Goal: Task Accomplishment & Management: Manage account settings

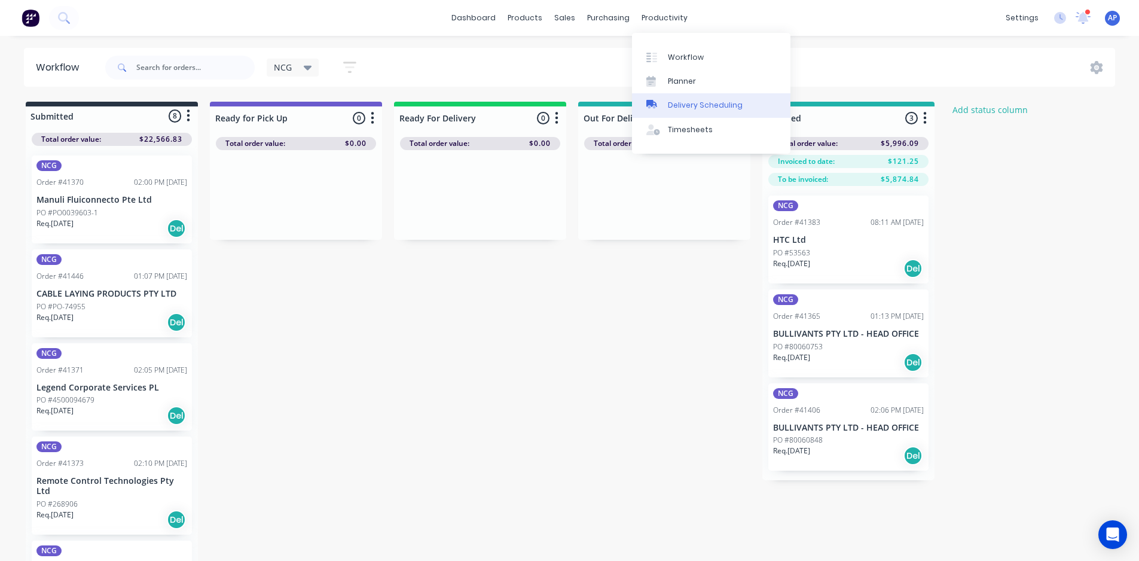
click at [680, 112] on link "Delivery Scheduling" at bounding box center [711, 105] width 158 height 24
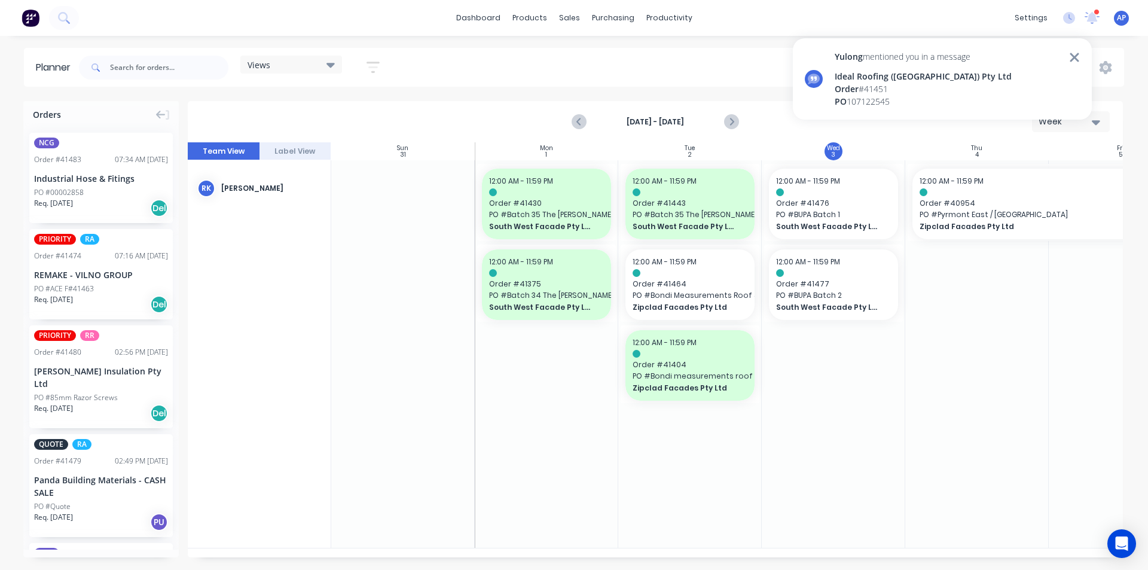
scroll to position [1020, 0]
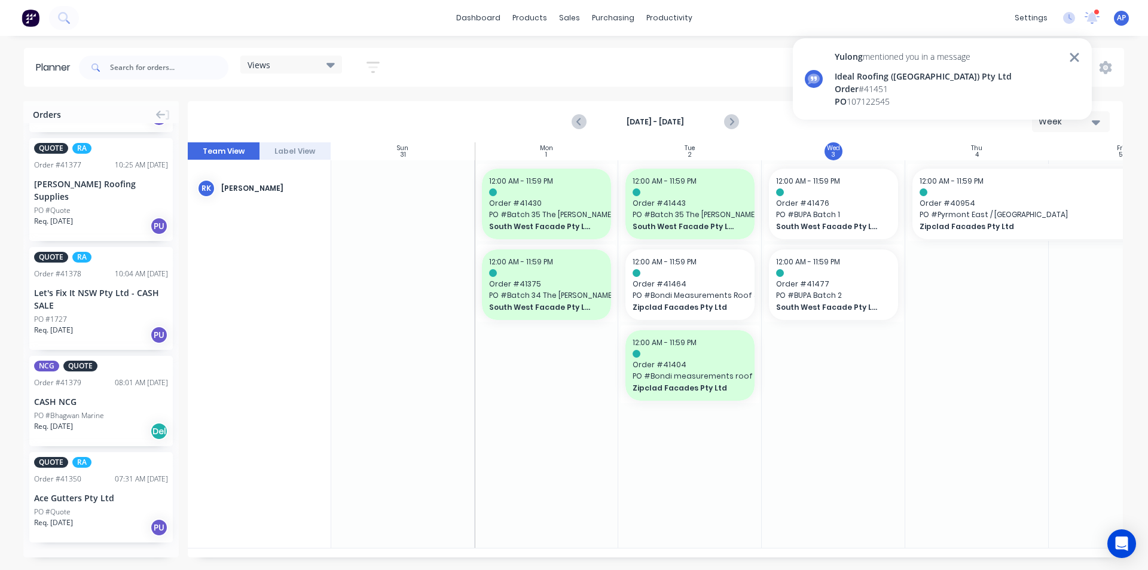
drag, startPoint x: 458, startPoint y: 463, endPoint x: 801, endPoint y: 94, distance: 503.9
click at [804, 96] on div "Yulong mentioned you in a message Ideal Roofing (NSW) Pty Ltd Order # 41451 PO …" at bounding box center [942, 78] width 299 height 81
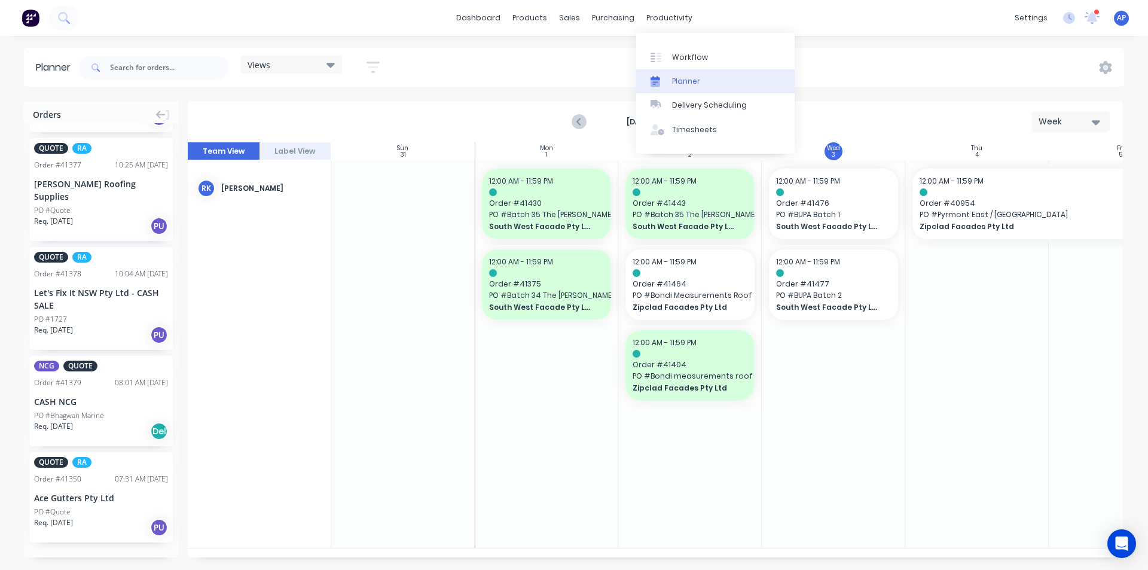
click at [709, 86] on link "Planner" at bounding box center [715, 81] width 158 height 24
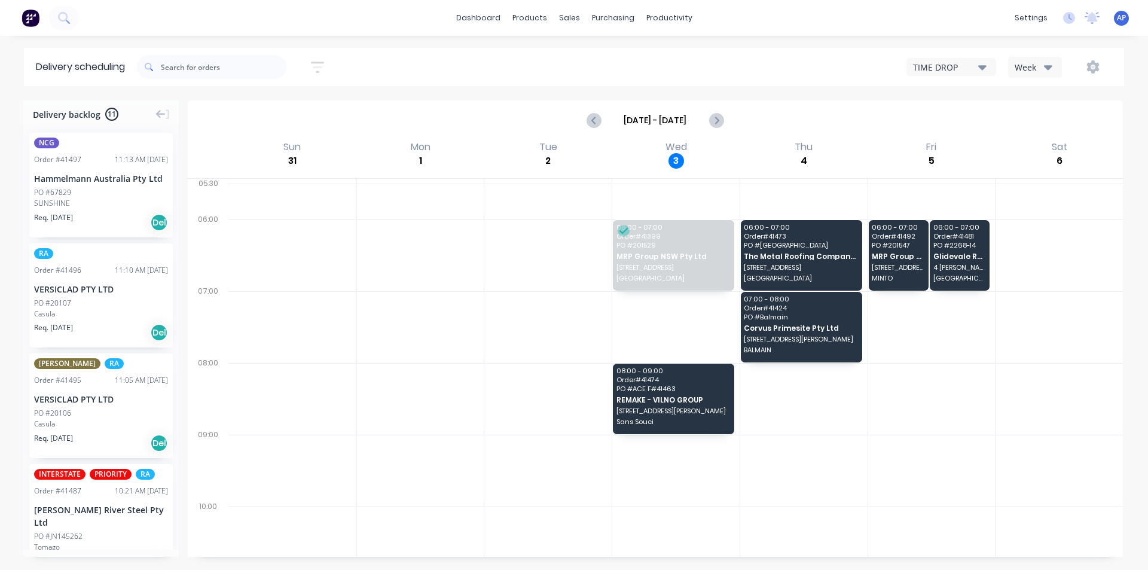
drag, startPoint x: 1014, startPoint y: 80, endPoint x: 1024, endPoint y: 71, distance: 13.6
click at [1014, 78] on div "Sort by Most recent Created date Required date Order number Customer name Most …" at bounding box center [630, 66] width 987 height 33
click at [1030, 69] on div "Week" at bounding box center [1032, 67] width 35 height 13
click at [1048, 120] on div "Vehicle" at bounding box center [1068, 123] width 118 height 24
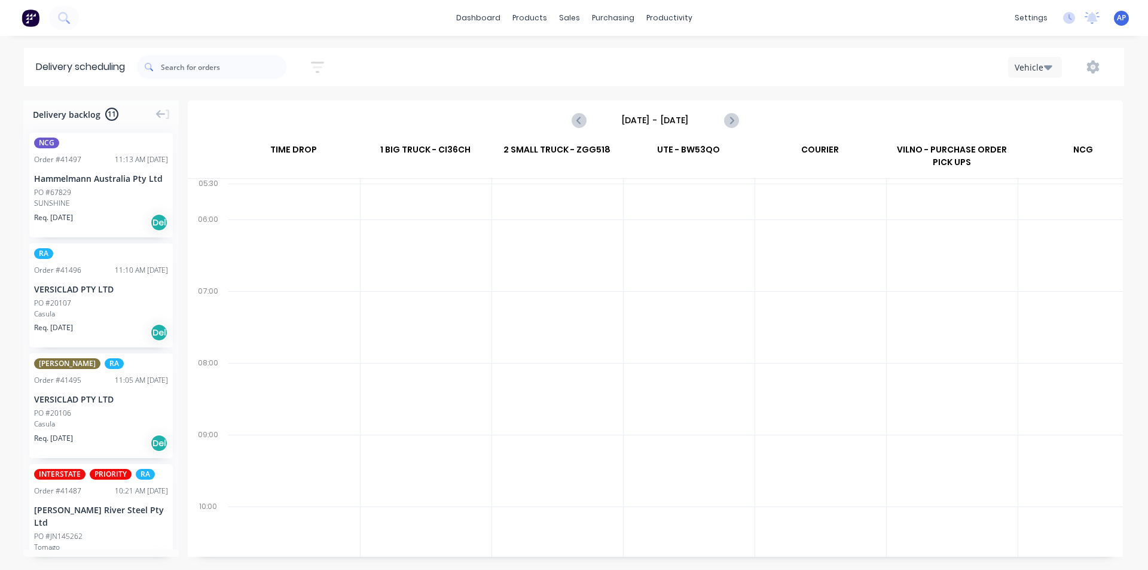
scroll to position [0, 1]
click at [670, 119] on input "Sunday - 31/08/25" at bounding box center [655, 120] width 118 height 18
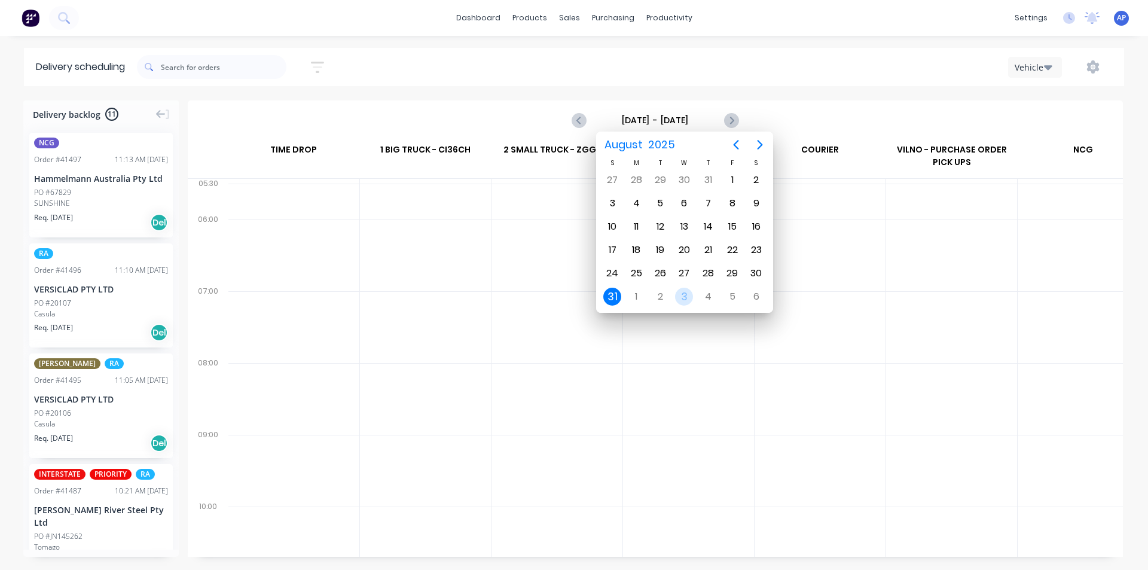
click at [681, 295] on div "3" at bounding box center [684, 297] width 18 height 18
type input "Wednesday - 03/09/25"
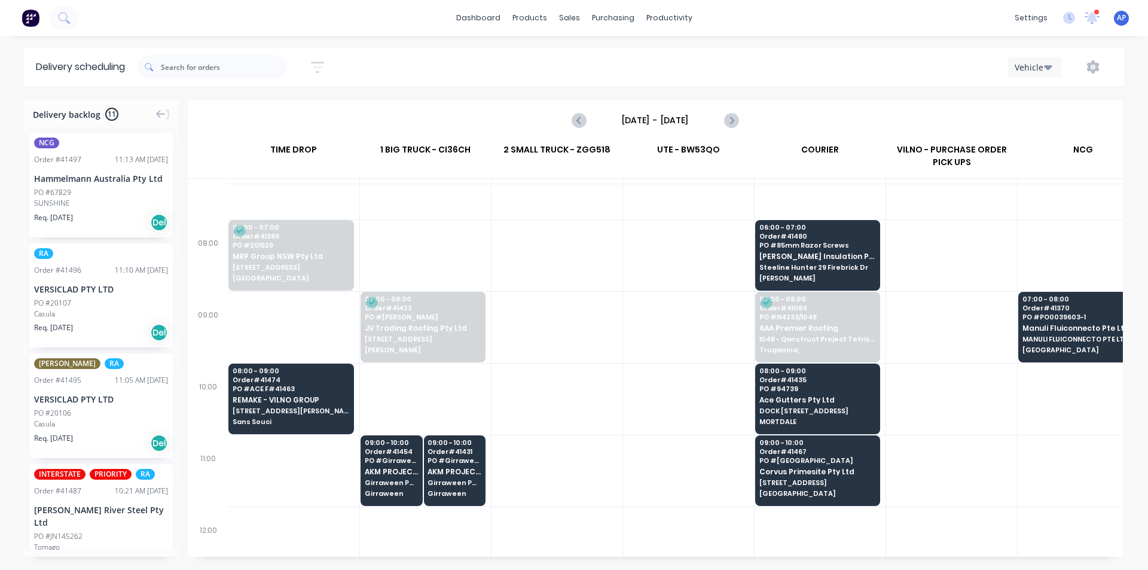
scroll to position [120, 1]
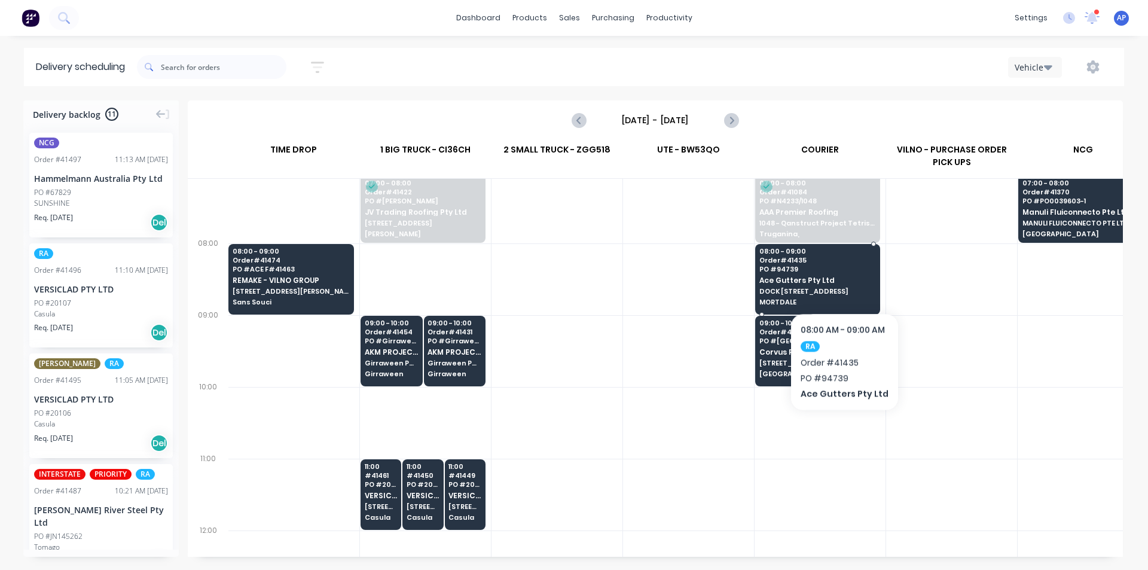
click at [842, 276] on span "Ace Gutters Pty Ltd" at bounding box center [817, 280] width 116 height 8
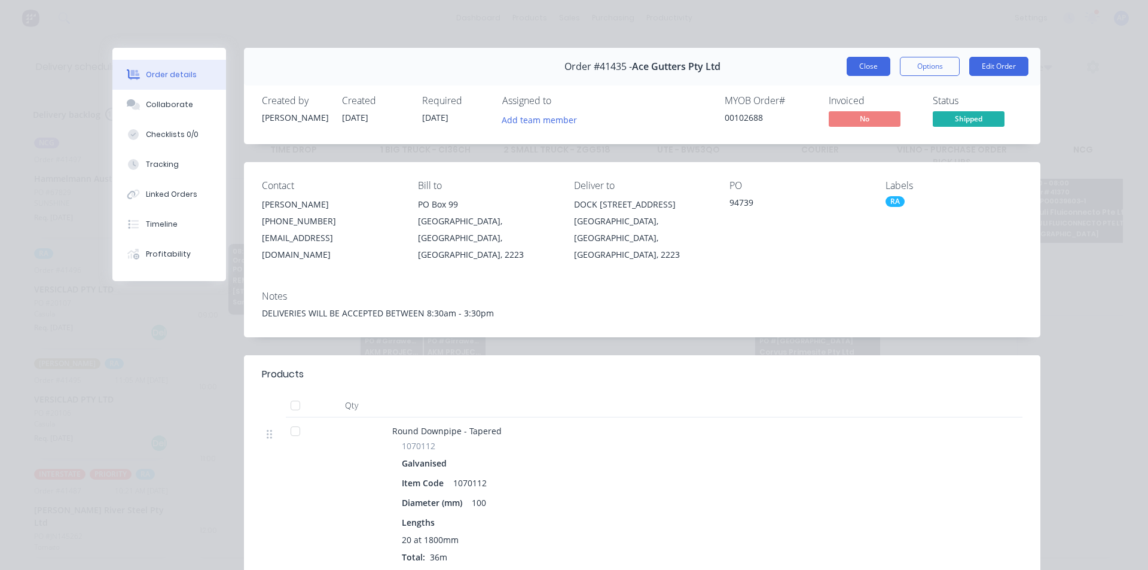
click at [867, 63] on button "Close" at bounding box center [869, 66] width 44 height 19
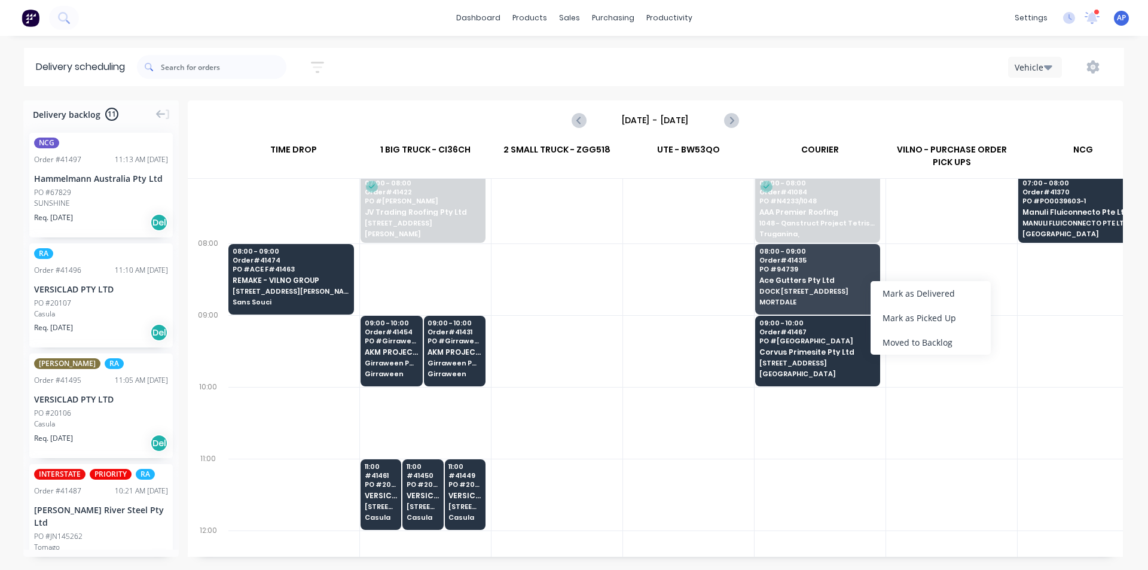
click at [617, 380] on div at bounding box center [557, 351] width 131 height 72
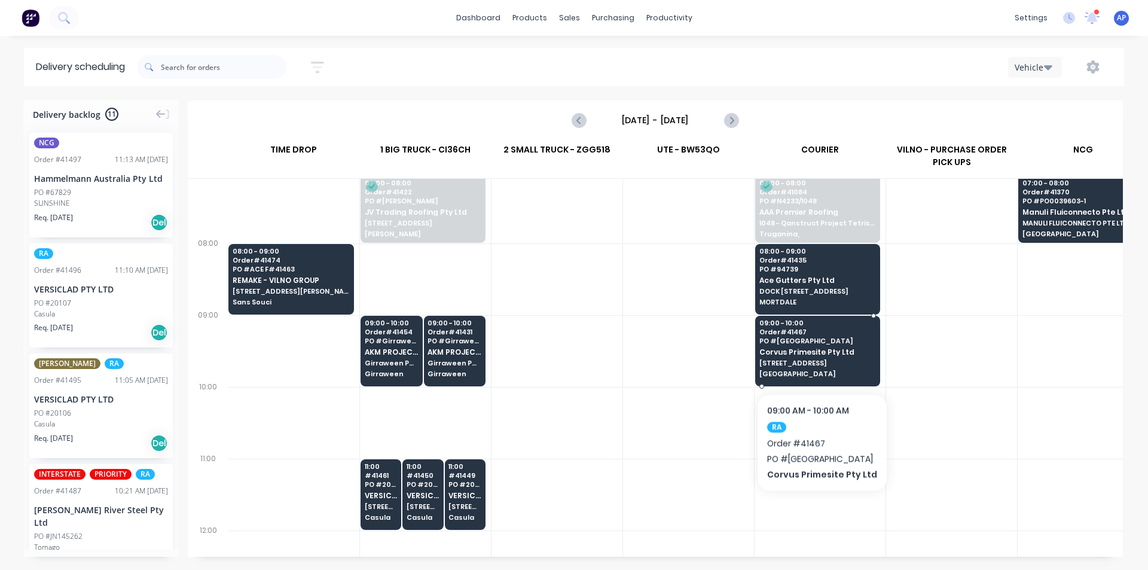
click at [819, 357] on div "09:00 - 10:00 Order # 41467 PO # Little Bay Corvus Primesite Pty Ltd 16 Alkoo A…" at bounding box center [818, 349] width 124 height 67
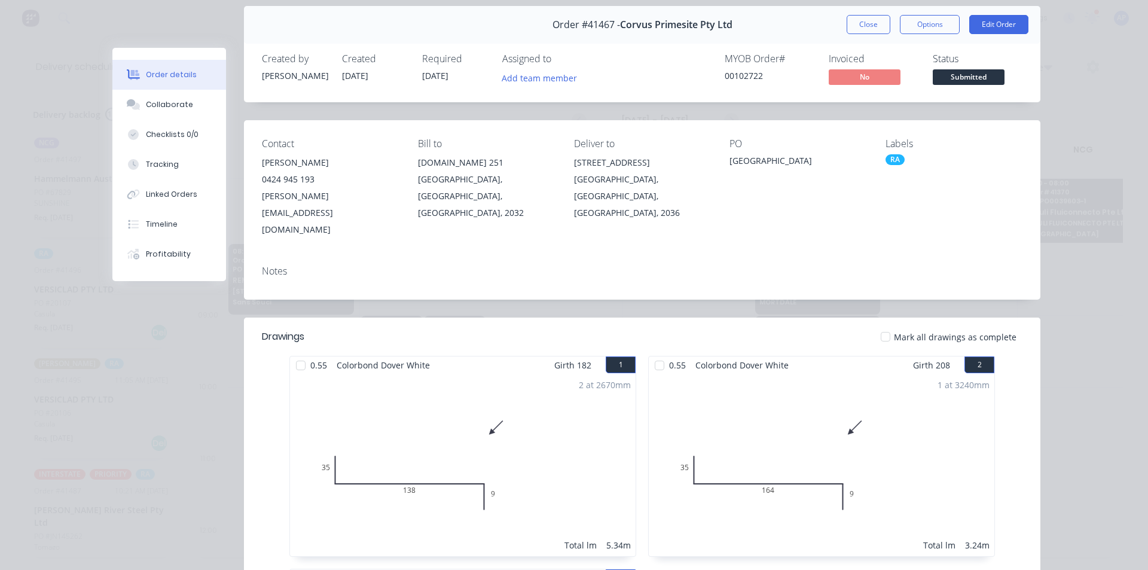
scroll to position [0, 0]
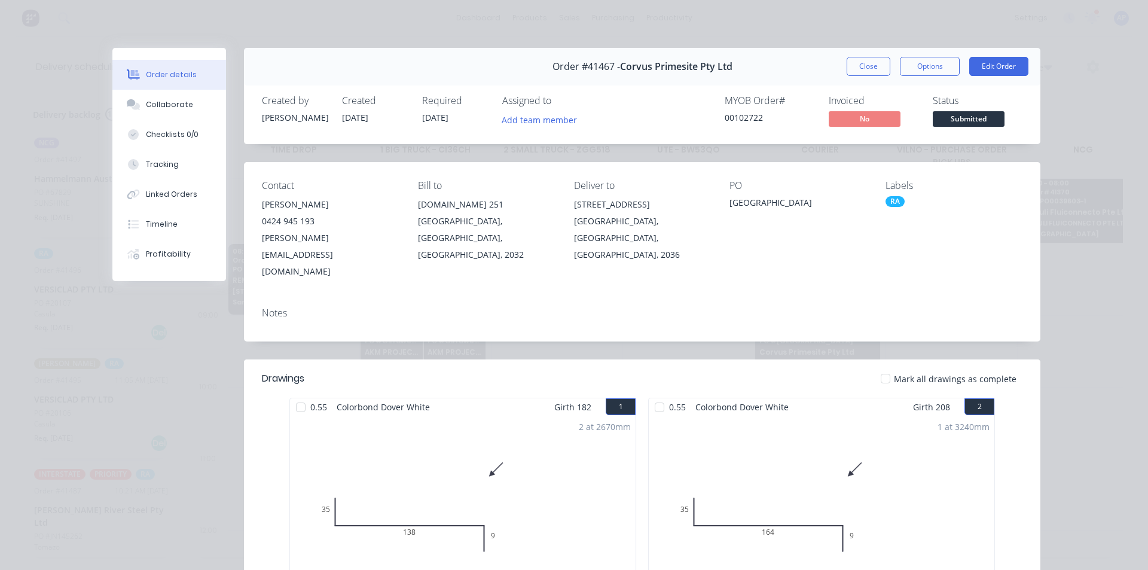
click at [849, 78] on div "Order #41467 - Corvus Primesite Pty Ltd Close Options Edit Order" at bounding box center [642, 67] width 796 height 38
click at [872, 72] on button "Close" at bounding box center [869, 66] width 44 height 19
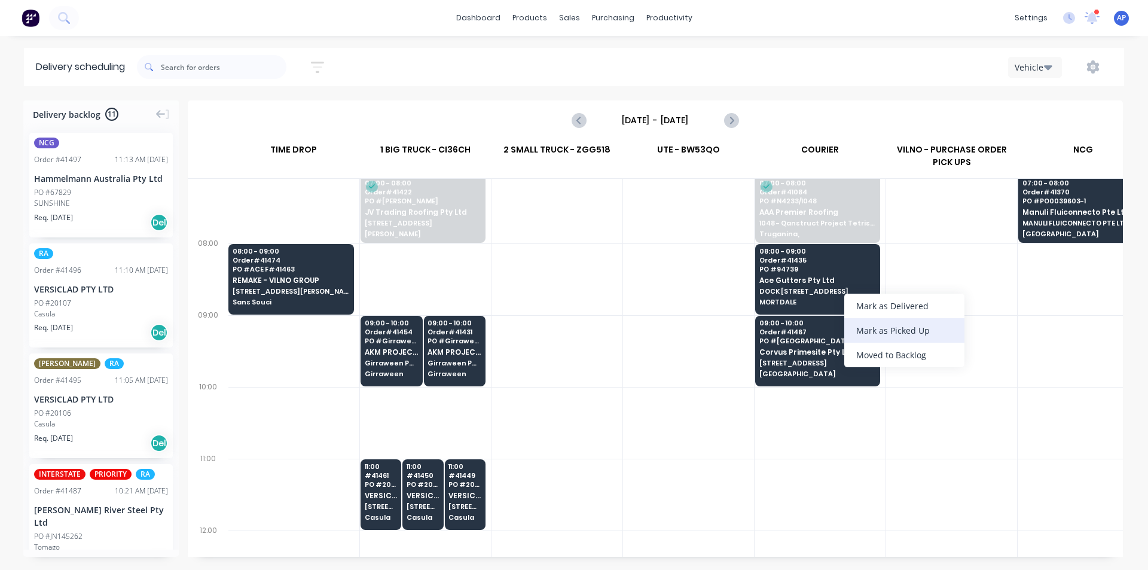
drag, startPoint x: 900, startPoint y: 305, endPoint x: 898, endPoint y: 334, distance: 28.8
click at [898, 334] on div "Mark as Delivered Mark as Picked Up Moved to Backlog" at bounding box center [904, 331] width 120 height 74
click at [887, 299] on div "Mark as Delivered" at bounding box center [889, 300] width 120 height 25
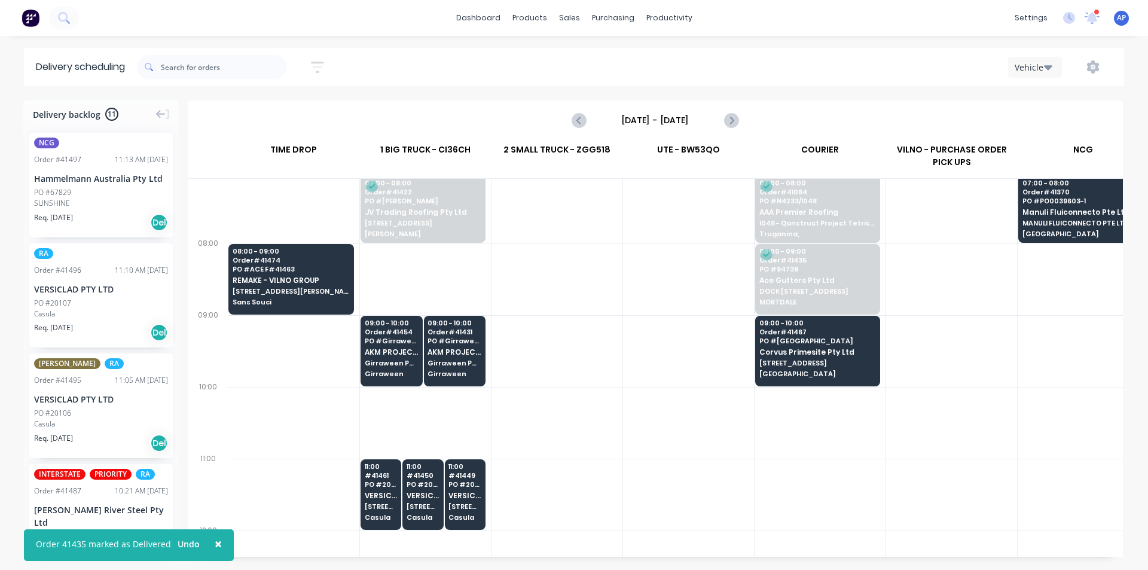
click at [550, 283] on div at bounding box center [557, 279] width 131 height 72
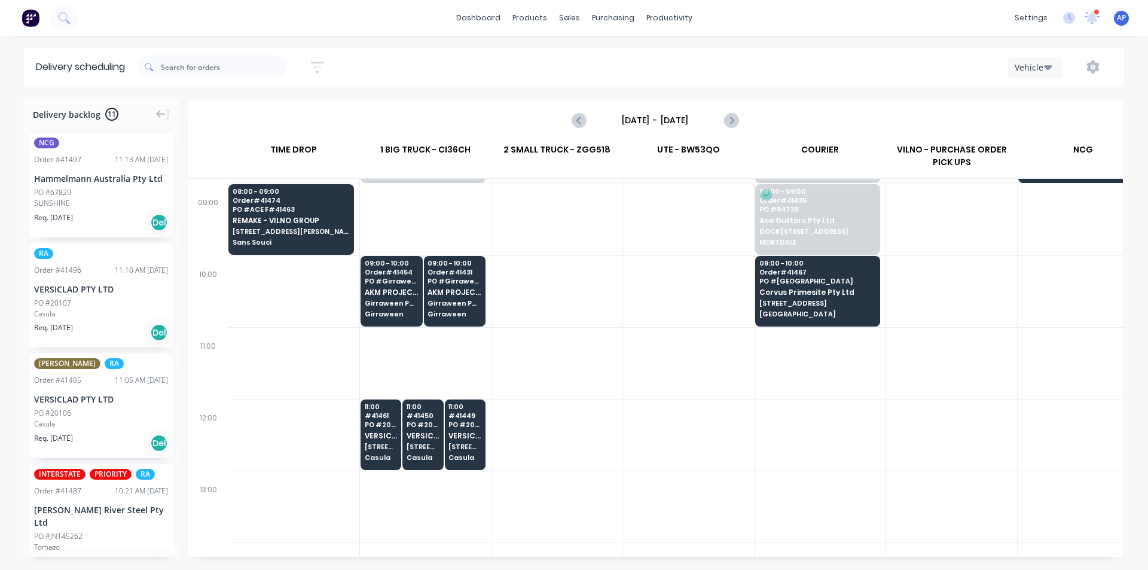
scroll to position [239, 1]
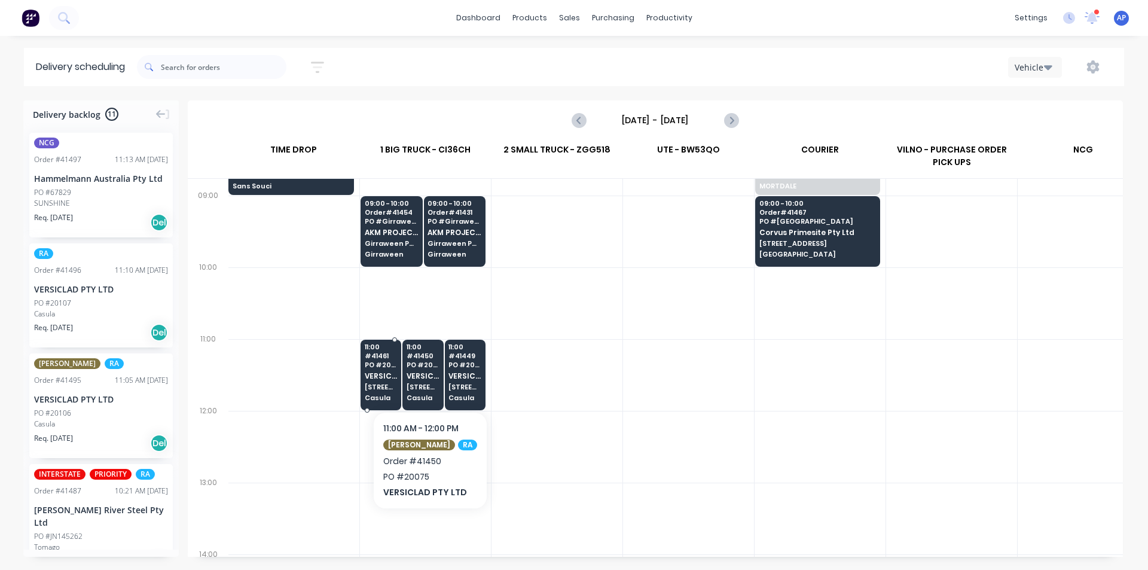
click at [394, 364] on span "PO # 20083" at bounding box center [381, 364] width 33 height 7
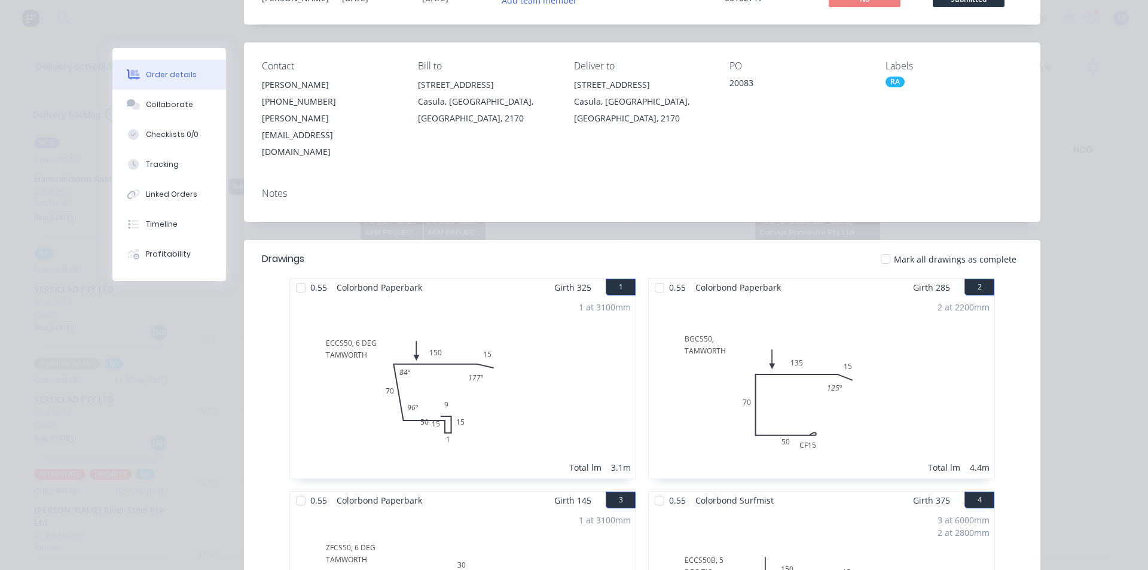
scroll to position [0, 0]
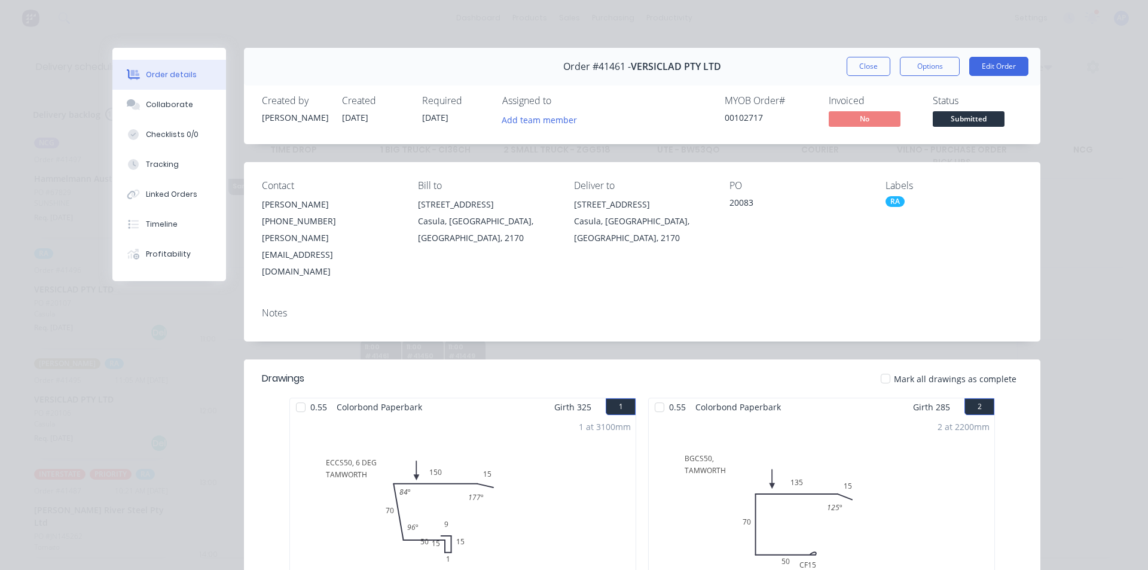
drag, startPoint x: 877, startPoint y: 69, endPoint x: 866, endPoint y: 85, distance: 19.3
click at [876, 69] on button "Close" at bounding box center [869, 66] width 44 height 19
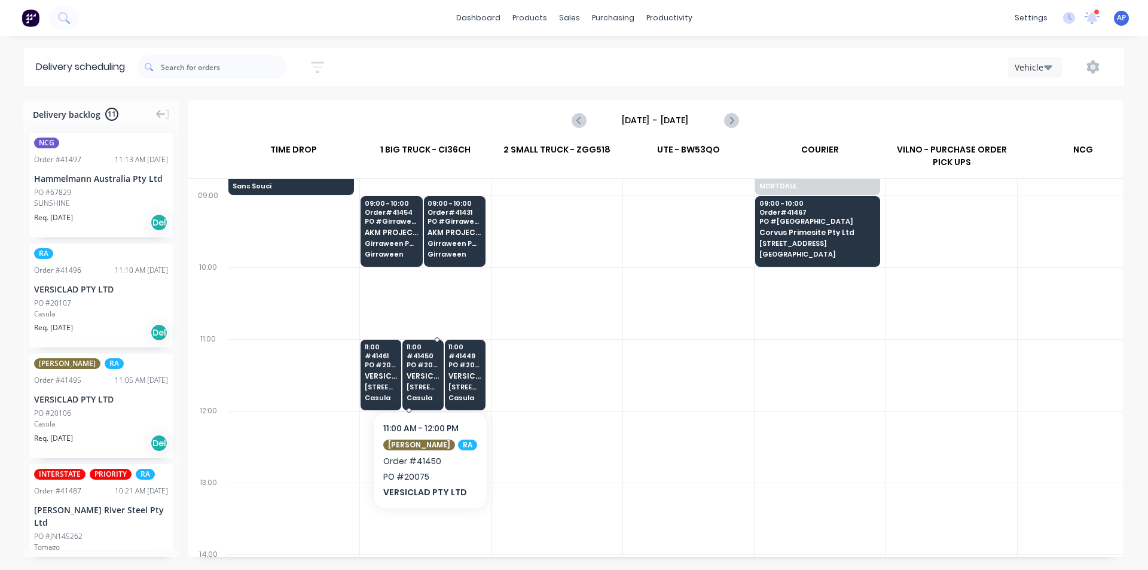
click at [434, 388] on span "3 Berriwerri Place" at bounding box center [423, 386] width 33 height 7
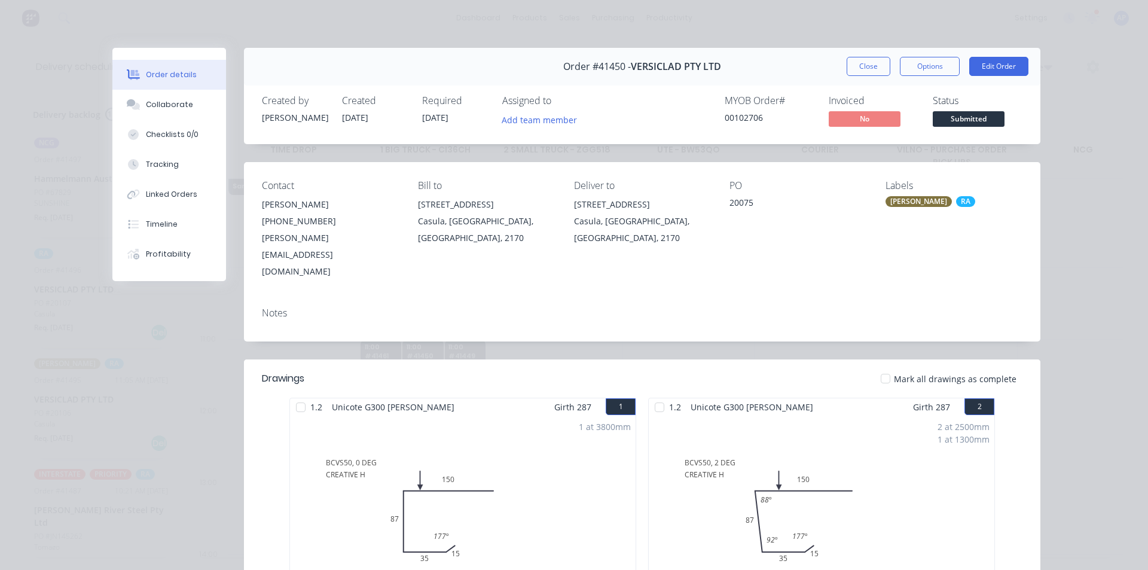
click at [872, 85] on div "Order #41450 - VERSICLAD PTY LTD Close Options Edit Order" at bounding box center [642, 67] width 796 height 38
click at [861, 55] on div "Order #41450 - VERSICLAD PTY LTD Close Options Edit Order" at bounding box center [642, 67] width 796 height 38
drag, startPoint x: 856, startPoint y: 58, endPoint x: 856, endPoint y: 64, distance: 6.0
click at [857, 58] on button "Close" at bounding box center [869, 66] width 44 height 19
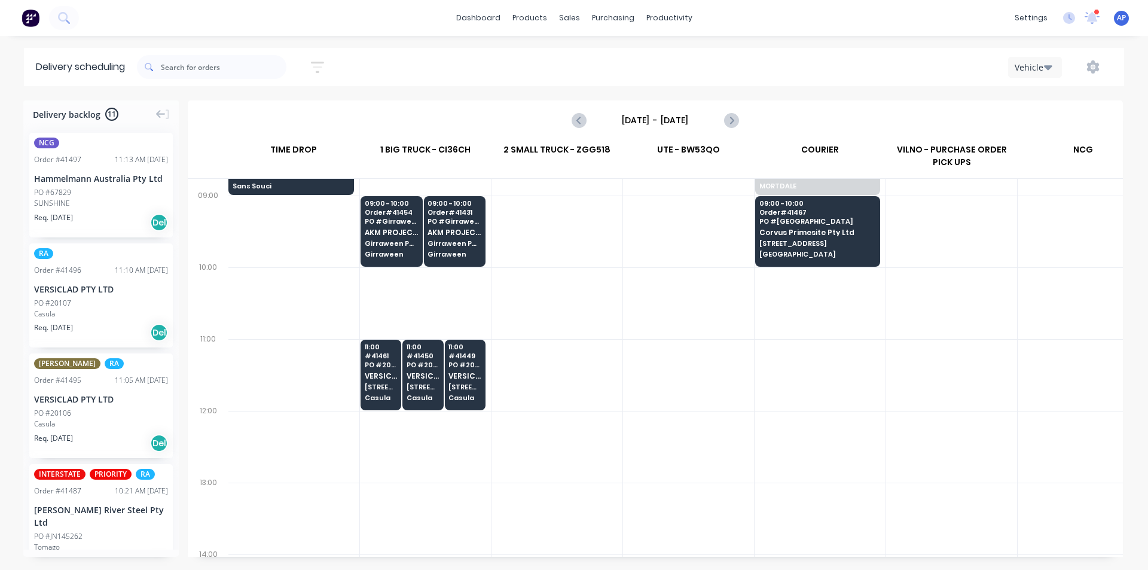
click at [496, 388] on div at bounding box center [557, 375] width 131 height 72
click at [477, 395] on span "Casula" at bounding box center [464, 397] width 33 height 7
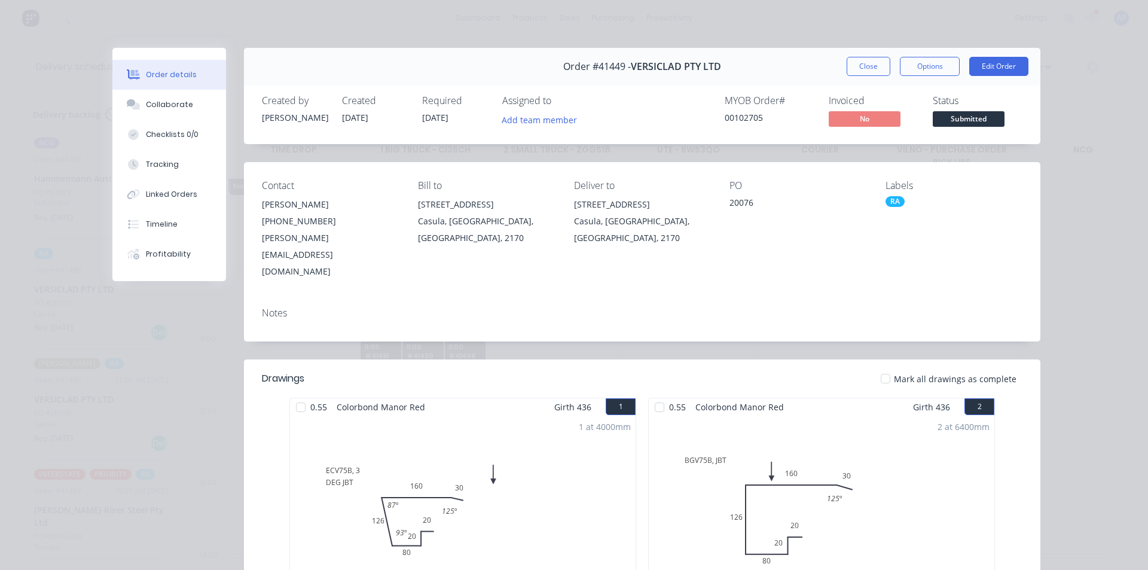
click at [870, 62] on button "Close" at bounding box center [869, 66] width 44 height 19
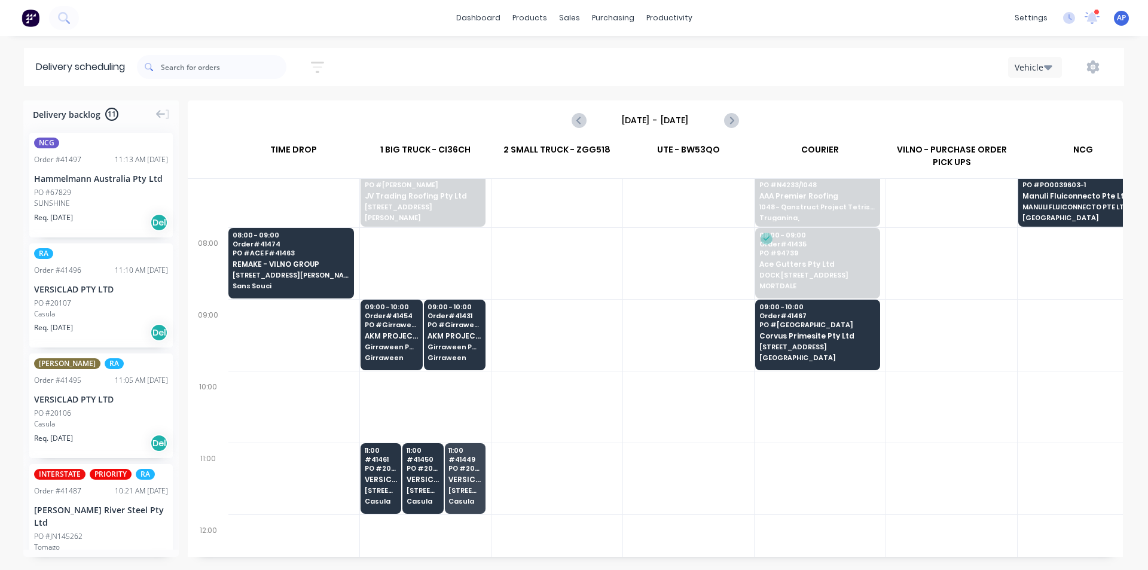
scroll to position [120, 1]
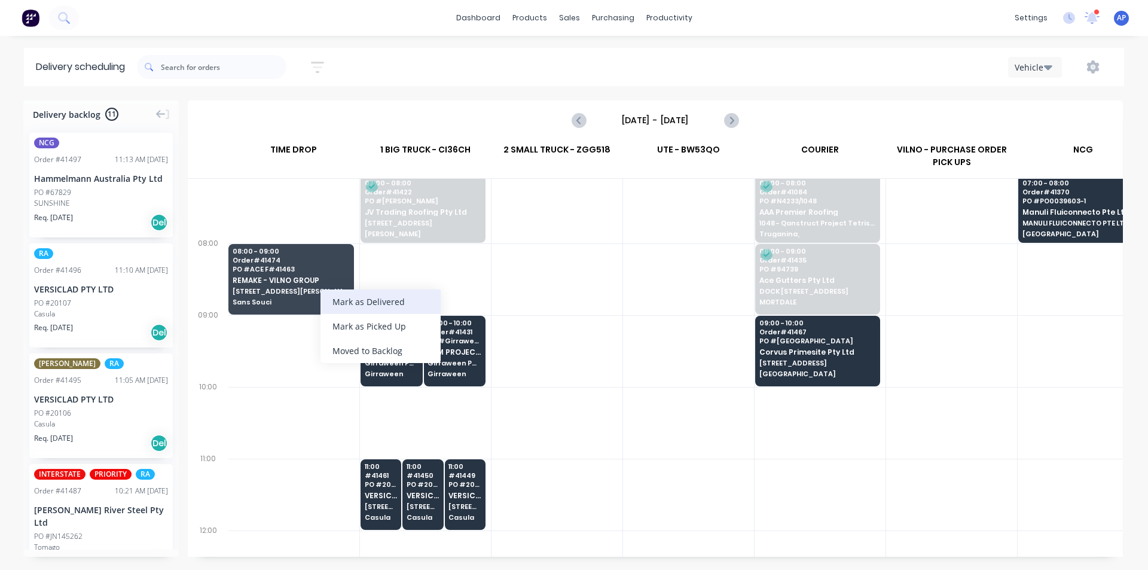
click at [384, 300] on div "Mark as Delivered" at bounding box center [380, 301] width 120 height 25
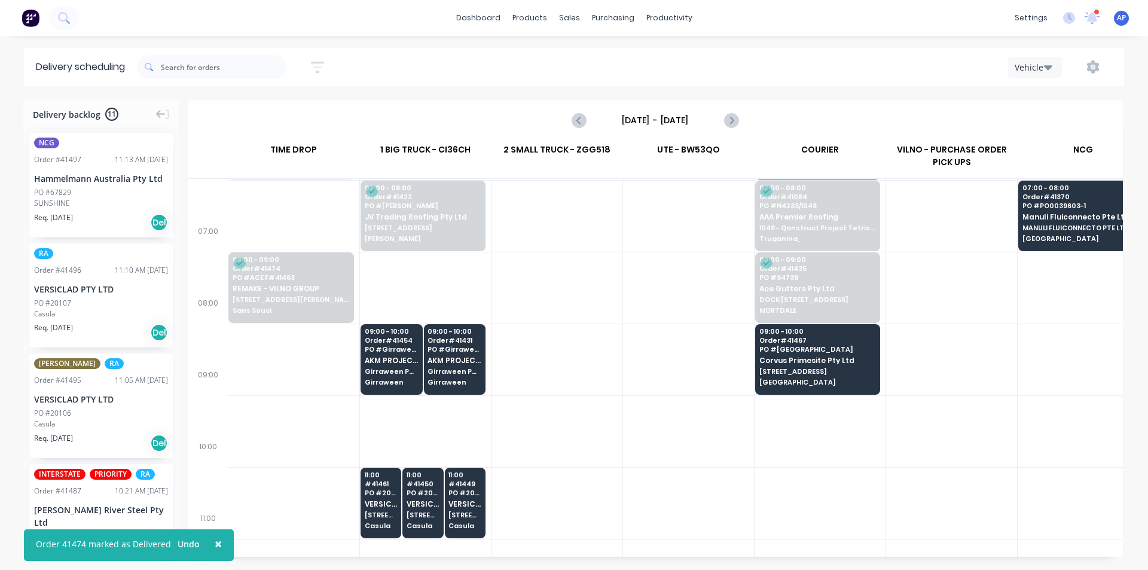
scroll to position [60, 1]
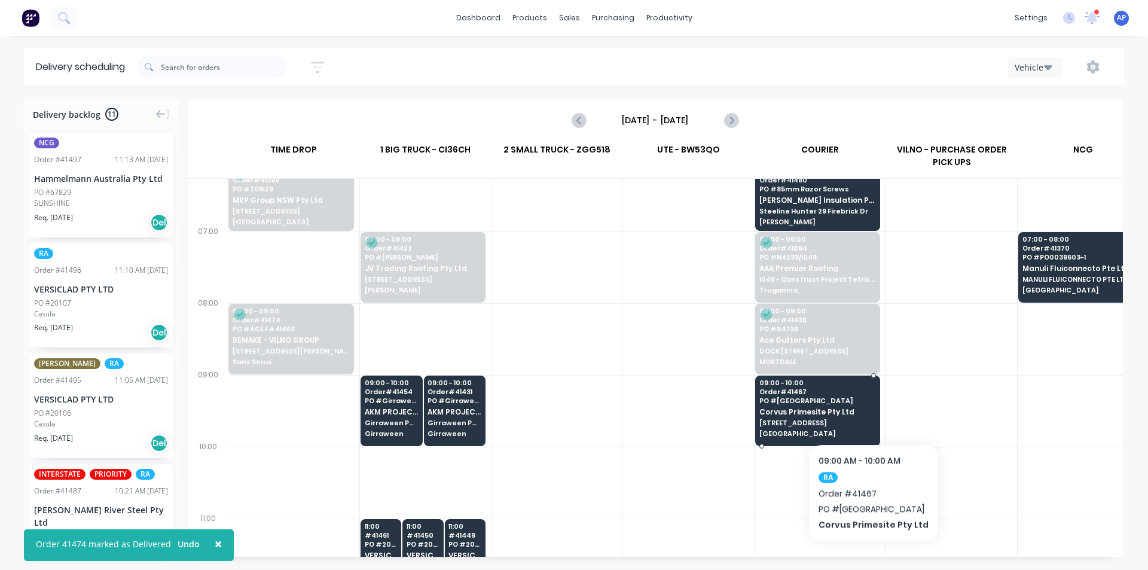
click at [874, 407] on div "09:00 - 10:00 Order # 41467 PO # Little Bay Corvus Primesite Pty Ltd 16 Alkoo A…" at bounding box center [818, 409] width 124 height 67
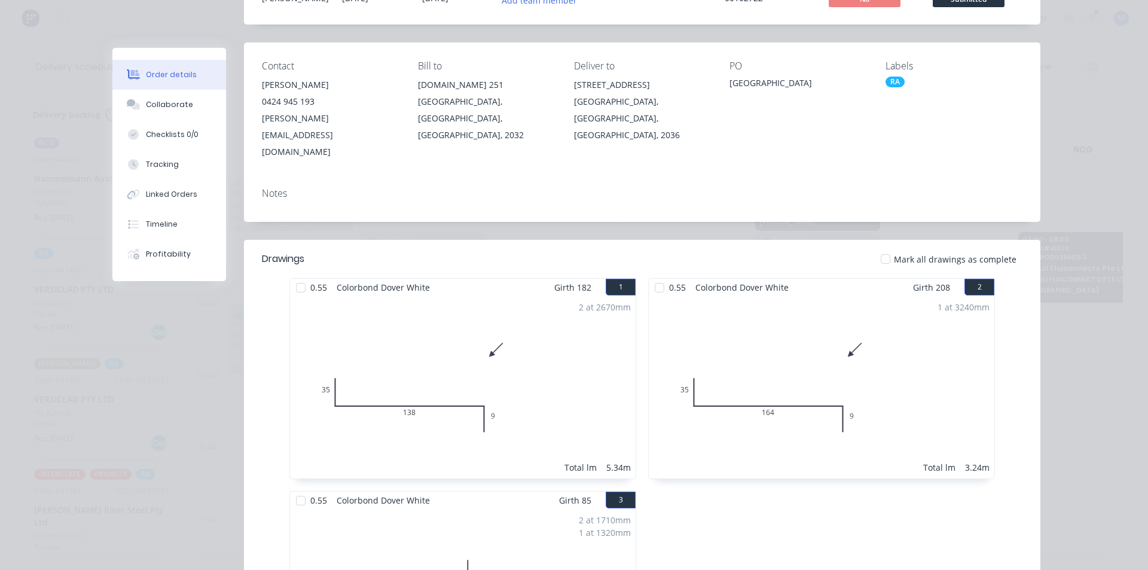
scroll to position [60, 0]
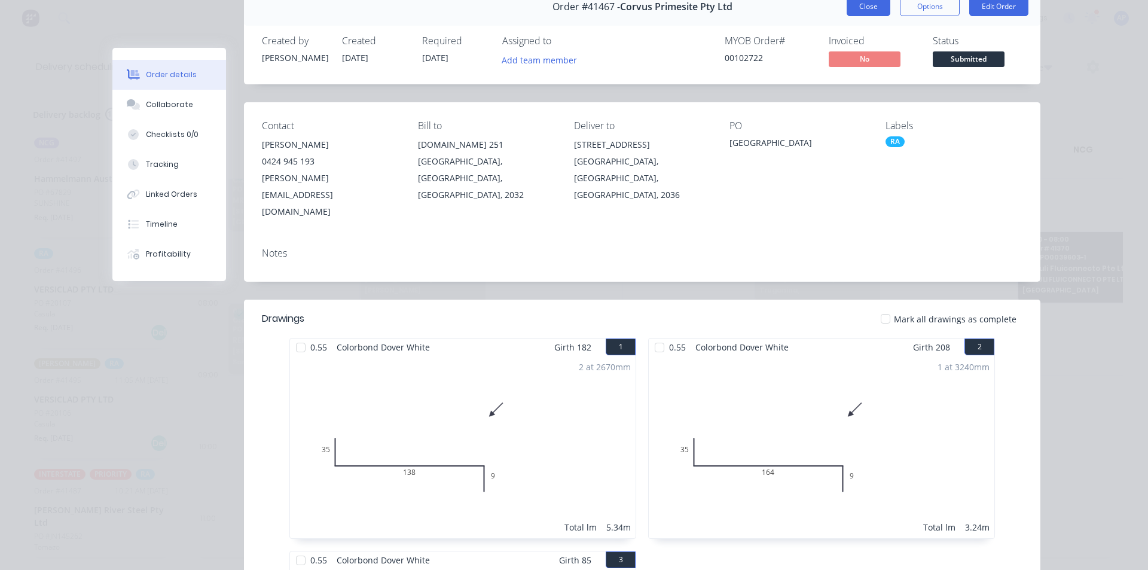
click at [866, 15] on button "Close" at bounding box center [869, 6] width 44 height 19
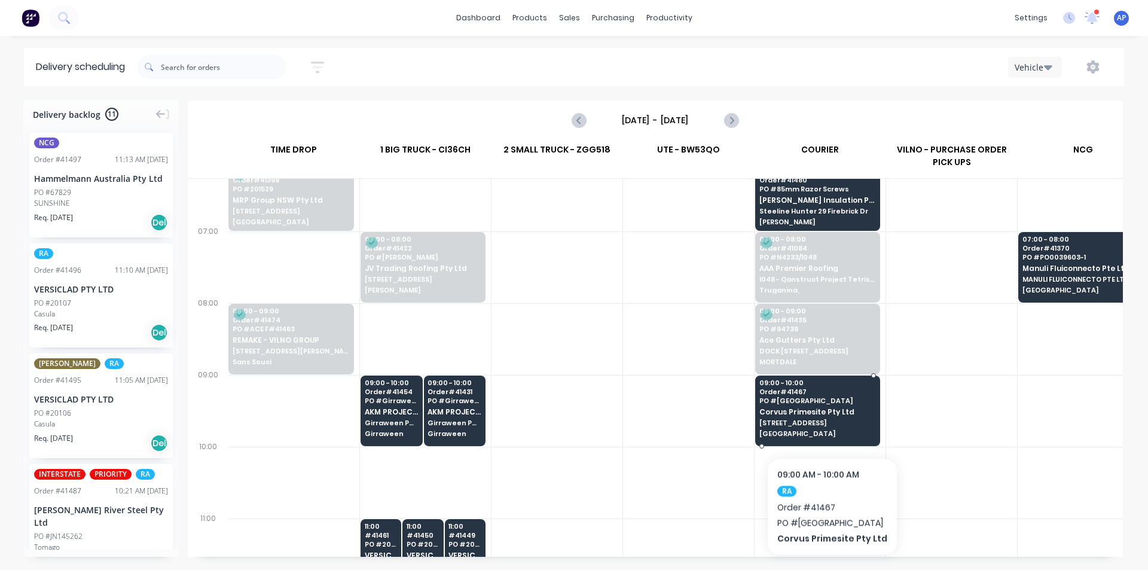
drag, startPoint x: 828, startPoint y: 425, endPoint x: 831, endPoint y: 419, distance: 7.0
click at [831, 419] on span "16 Alkoo Ave" at bounding box center [817, 422] width 116 height 7
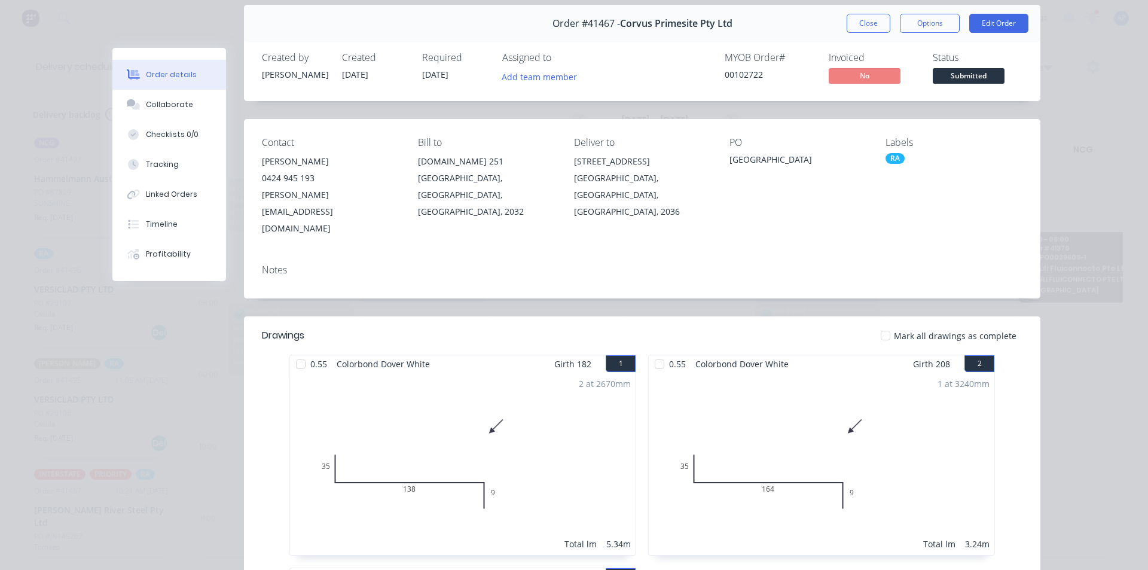
scroll to position [0, 0]
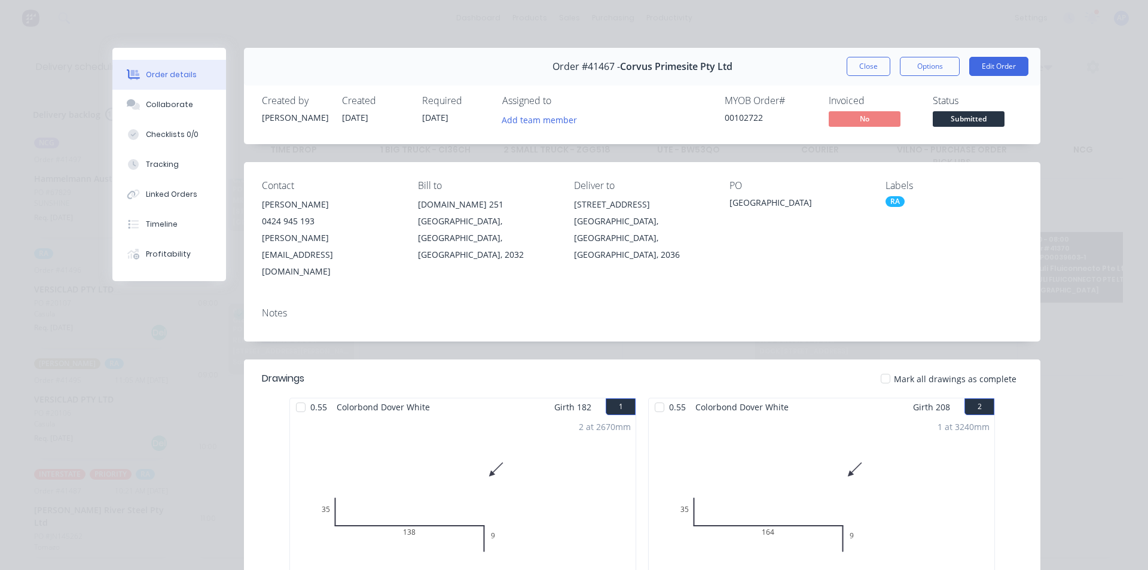
click at [860, 64] on button "Close" at bounding box center [869, 66] width 44 height 19
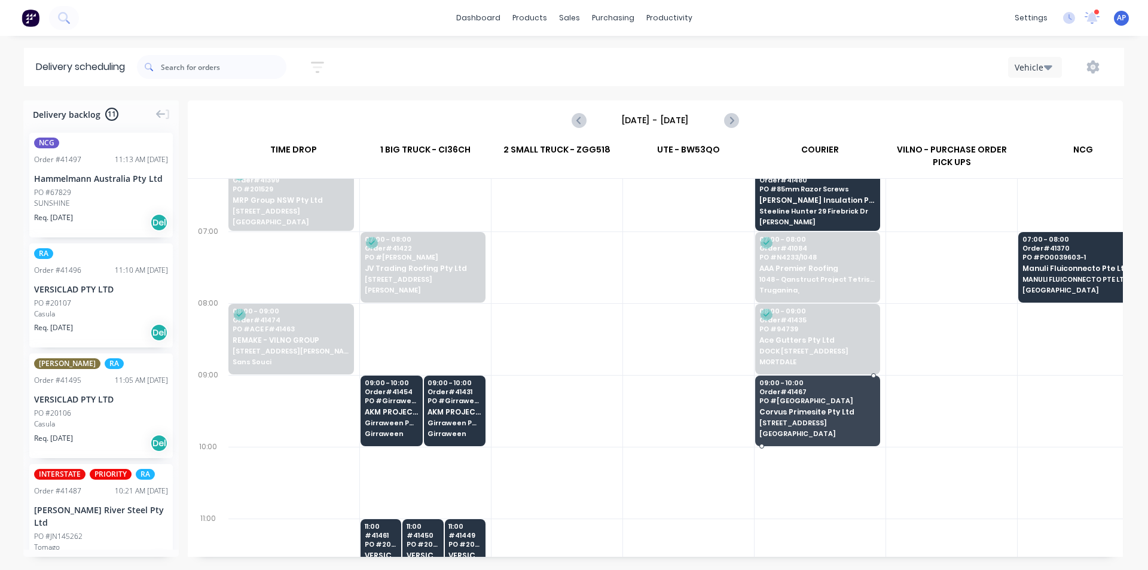
drag, startPoint x: 835, startPoint y: 398, endPoint x: 857, endPoint y: 480, distance: 85.0
click at [859, 481] on div at bounding box center [655, 347] width 935 height 417
drag, startPoint x: 853, startPoint y: 405, endPoint x: 795, endPoint y: 491, distance: 103.0
click at [795, 489] on div at bounding box center [655, 347] width 935 height 417
drag, startPoint x: 799, startPoint y: 492, endPoint x: 795, endPoint y: 487, distance: 6.4
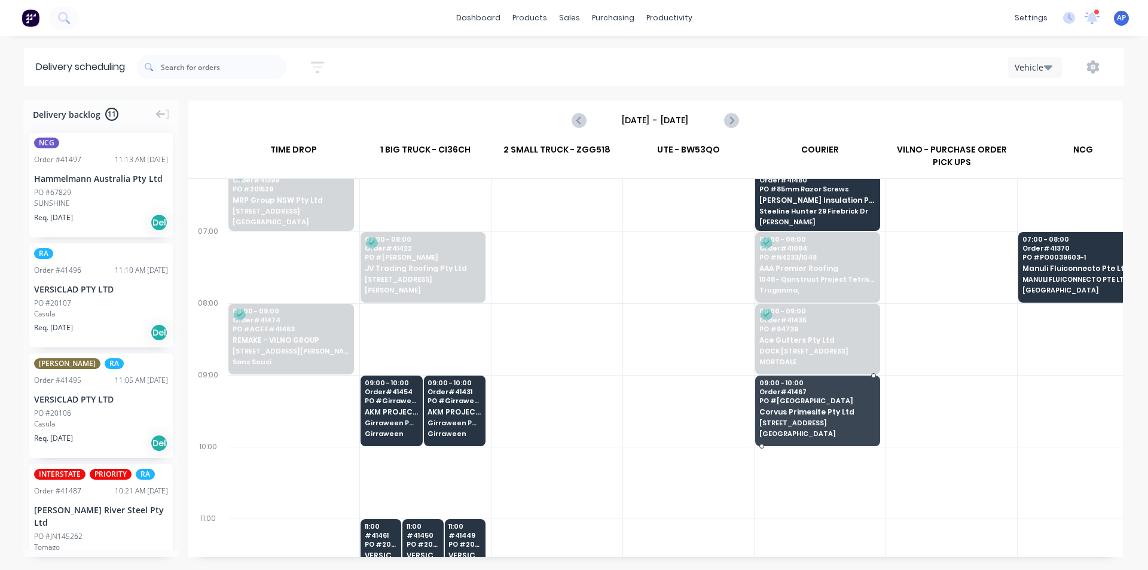
click at [797, 490] on div at bounding box center [655, 347] width 935 height 417
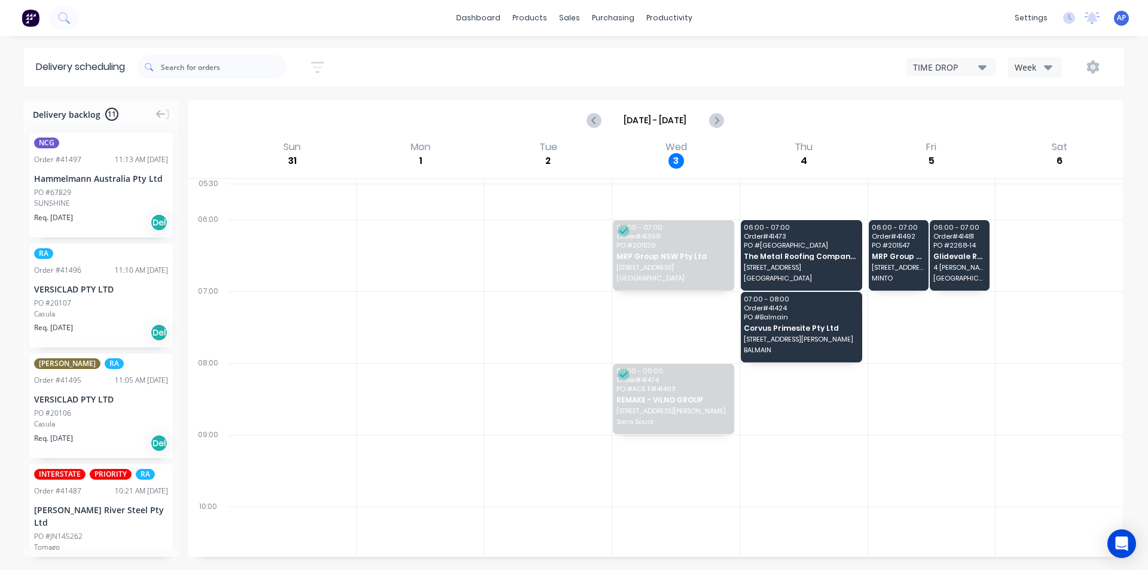
click at [1039, 59] on button "Week" at bounding box center [1035, 67] width 54 height 21
click at [1030, 121] on div "Vehicle" at bounding box center [1068, 123] width 118 height 24
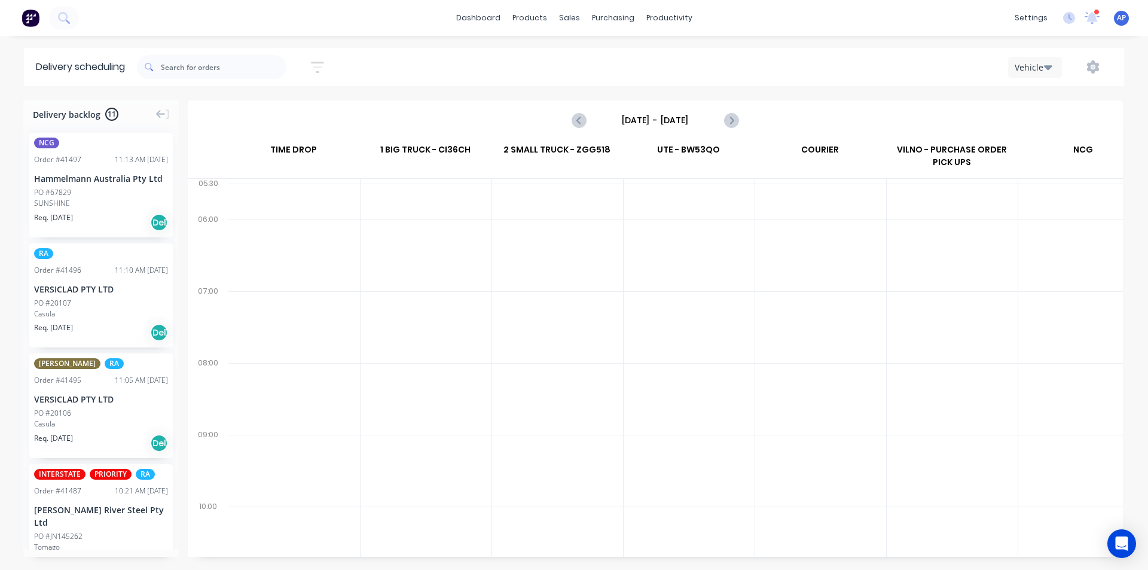
scroll to position [0, 1]
click at [649, 121] on input "[DATE] - [DATE]" at bounding box center [655, 120] width 118 height 18
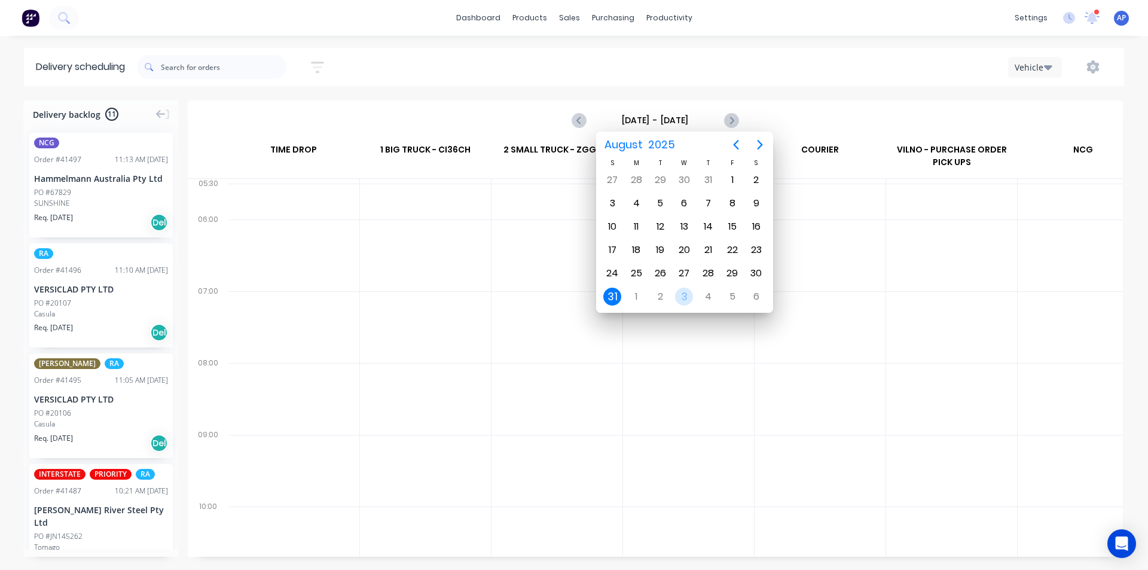
click at [686, 297] on div "3" at bounding box center [684, 297] width 18 height 18
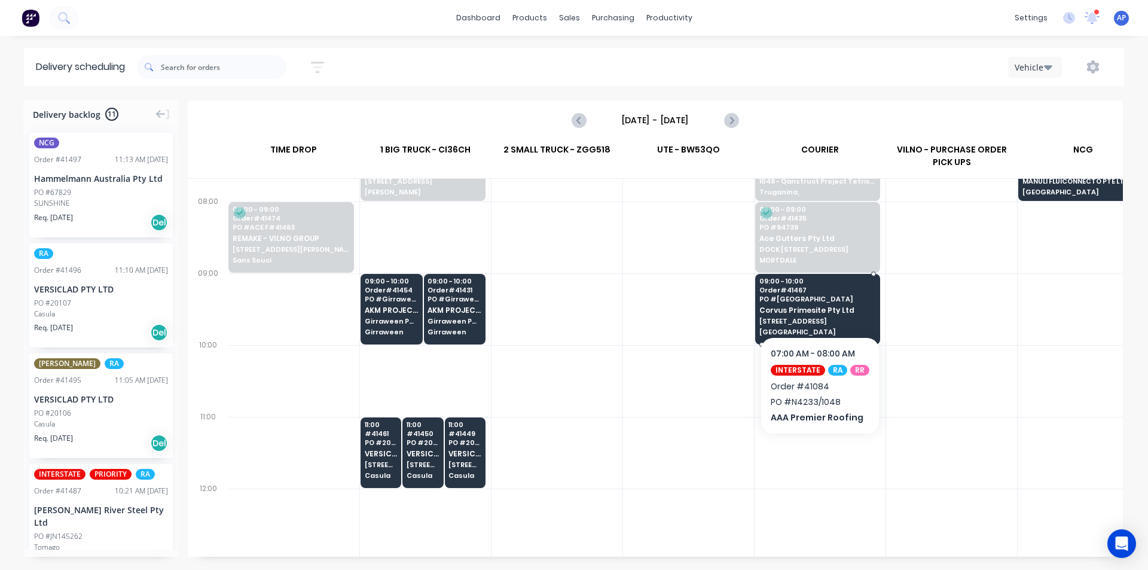
scroll to position [179, 1]
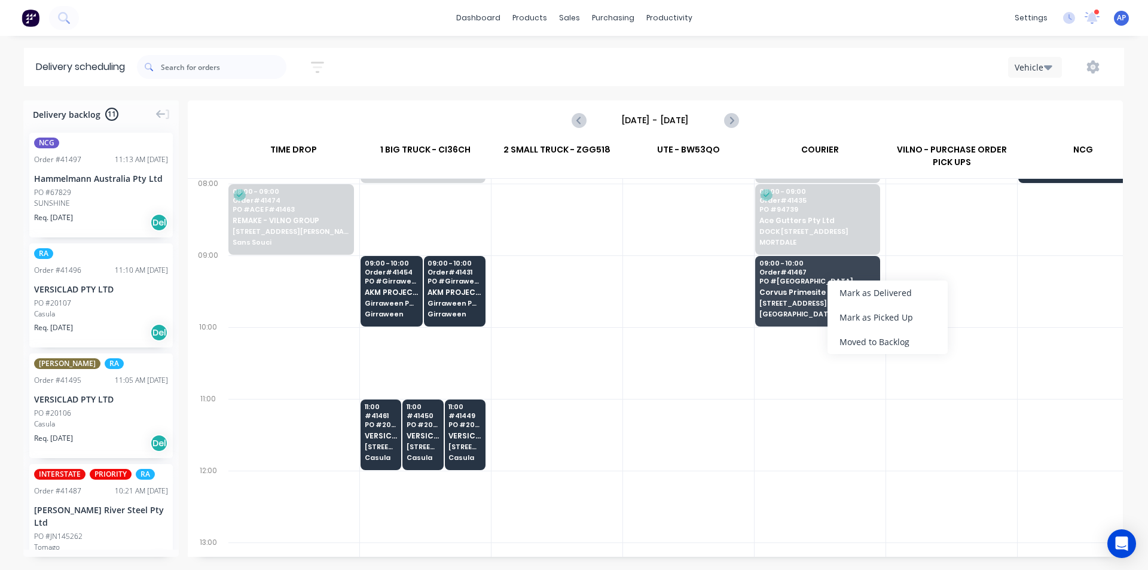
drag, startPoint x: 871, startPoint y: 342, endPoint x: 812, endPoint y: 328, distance: 60.2
click at [870, 342] on div "Moved to Backlog" at bounding box center [888, 341] width 120 height 25
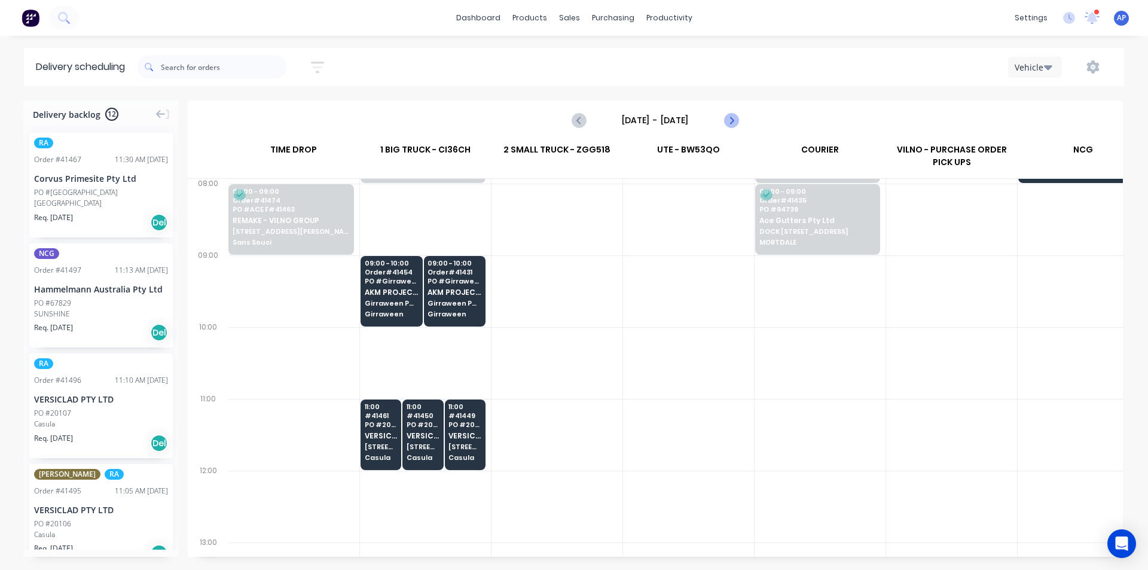
click at [735, 121] on icon "Next page" at bounding box center [731, 120] width 14 height 14
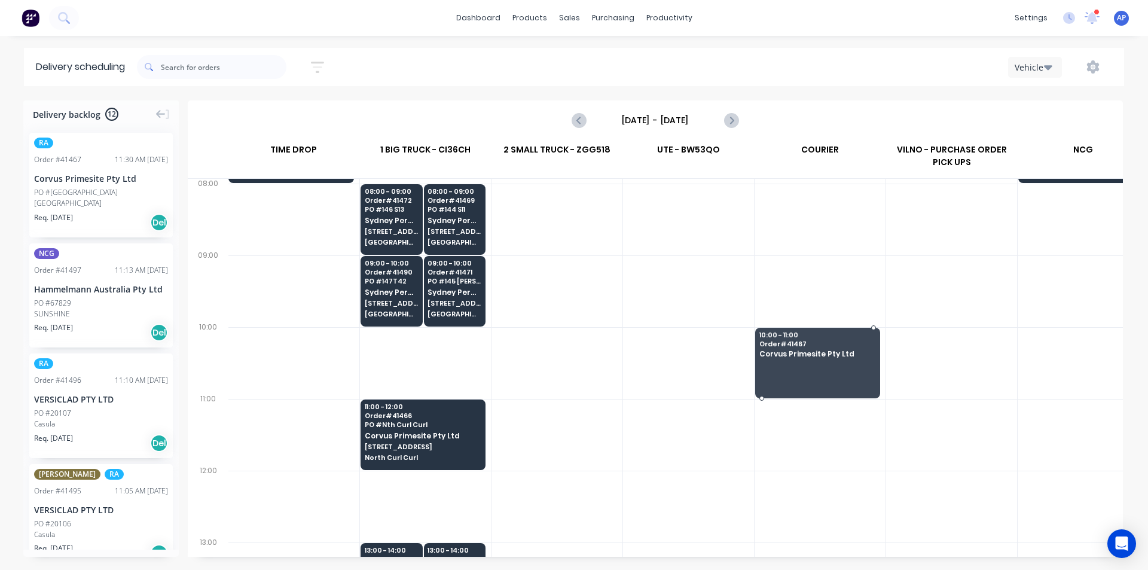
drag, startPoint x: 60, startPoint y: 183, endPoint x: 818, endPoint y: 359, distance: 778.3
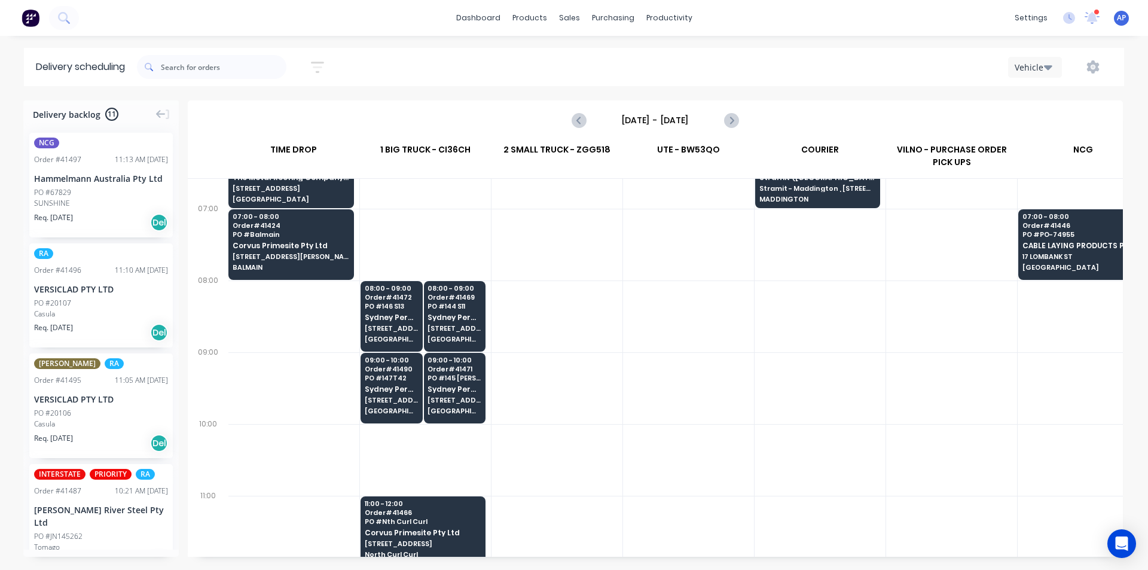
scroll to position [0, 1]
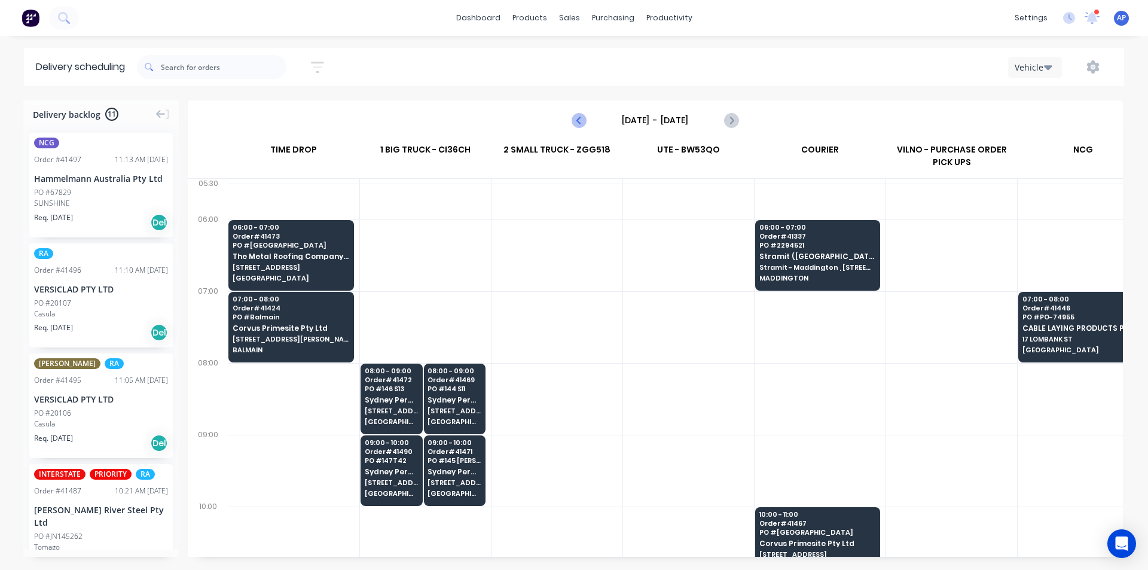
click at [588, 121] on button "Previous page" at bounding box center [579, 120] width 24 height 24
type input "Wednesday - 03/09/25"
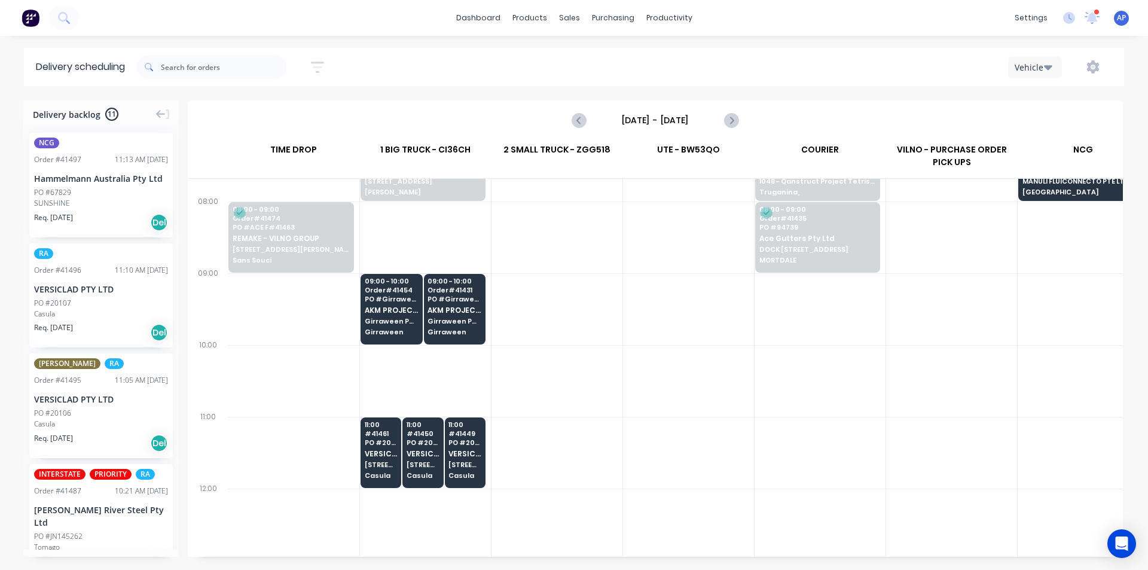
scroll to position [179, 1]
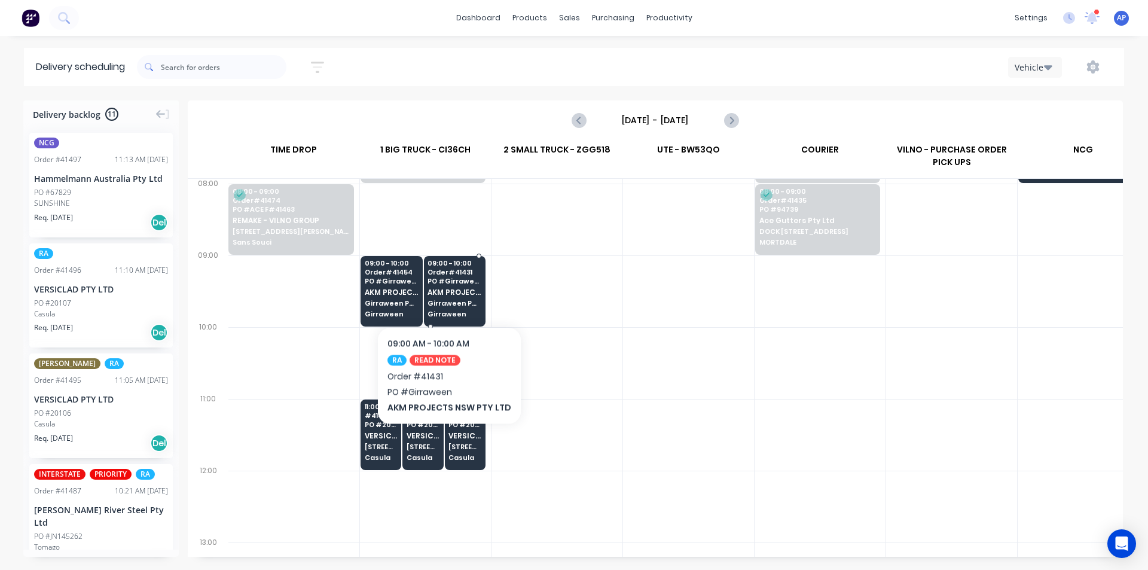
click at [446, 290] on span "AKM PROJECTS NSW PTY LTD" at bounding box center [454, 292] width 53 height 8
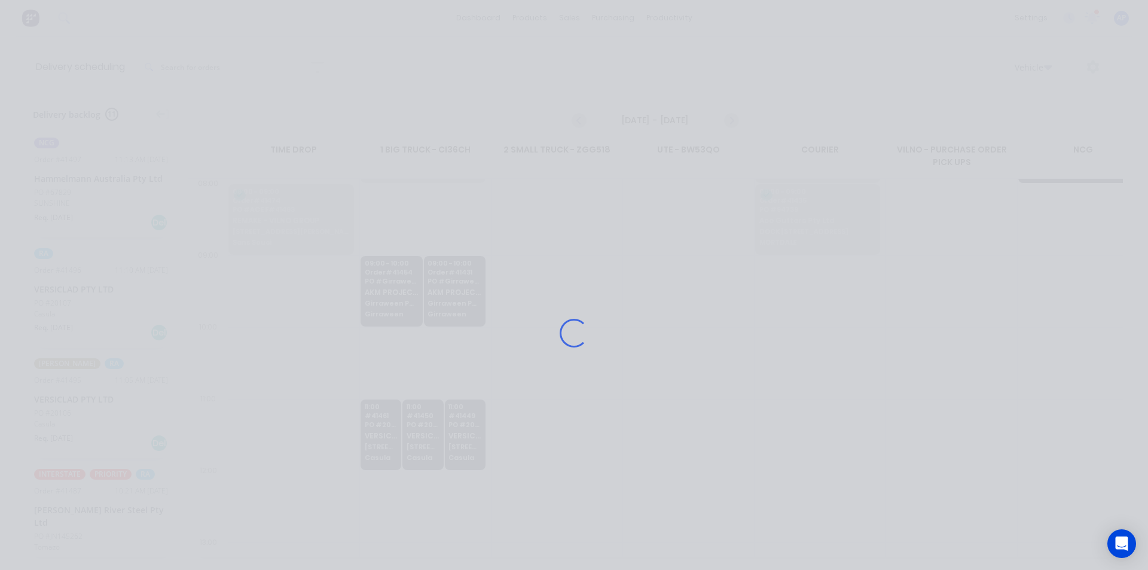
click at [447, 291] on div "Loading..." at bounding box center [574, 333] width 957 height 570
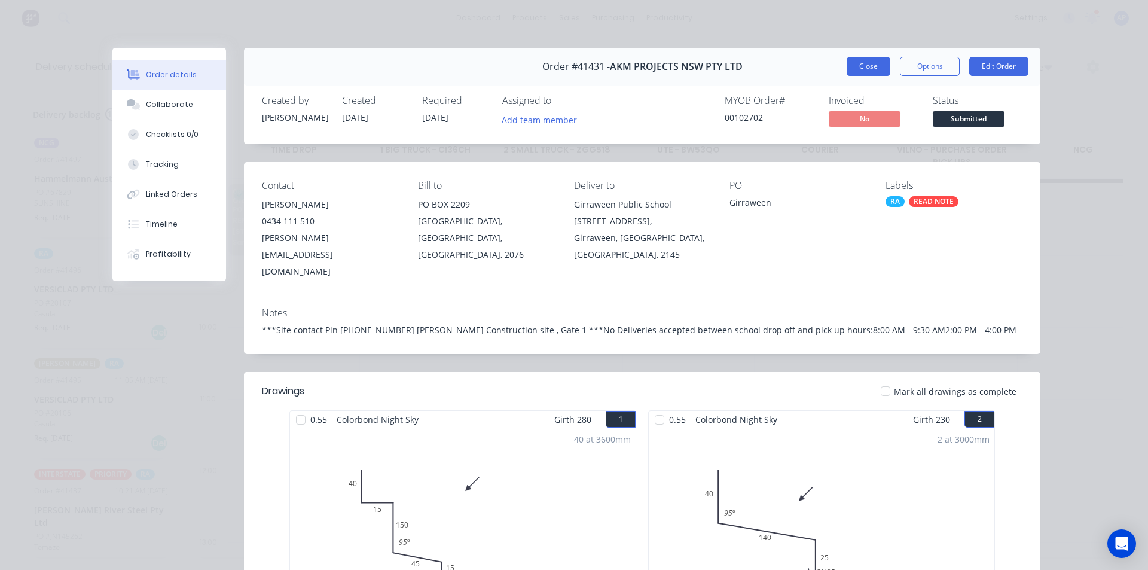
click at [866, 60] on button "Close" at bounding box center [869, 66] width 44 height 19
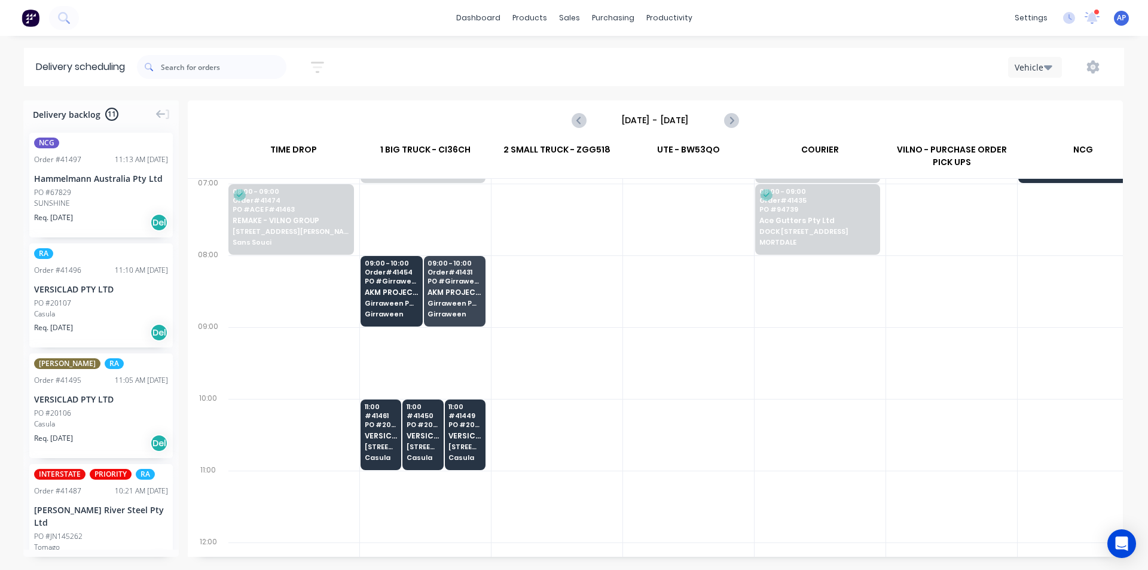
scroll to position [0, 1]
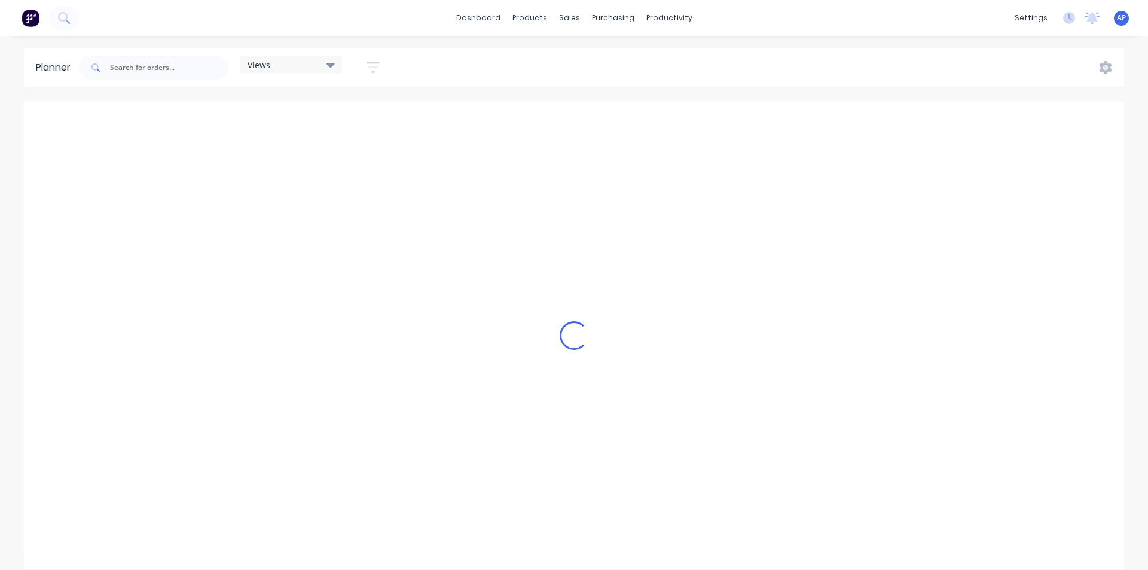
scroll to position [0, 2297]
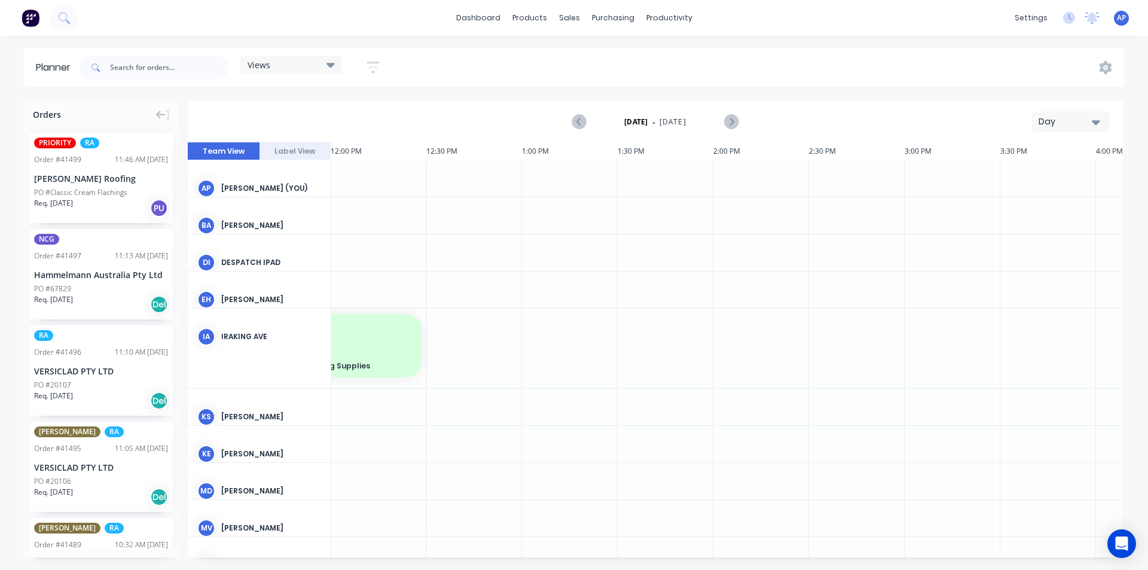
click at [1044, 108] on div "[DATE] - [DATE] Day" at bounding box center [655, 121] width 933 height 39
click at [1043, 124] on div "Day" at bounding box center [1066, 121] width 55 height 13
click at [1014, 167] on div "Week" at bounding box center [1049, 178] width 118 height 24
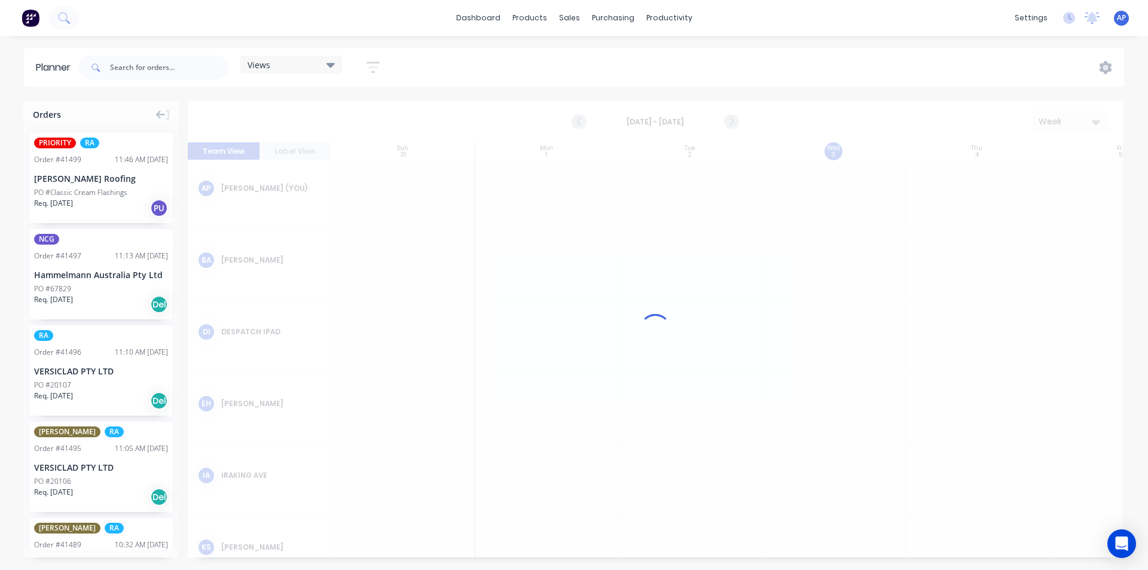
scroll to position [0, 1]
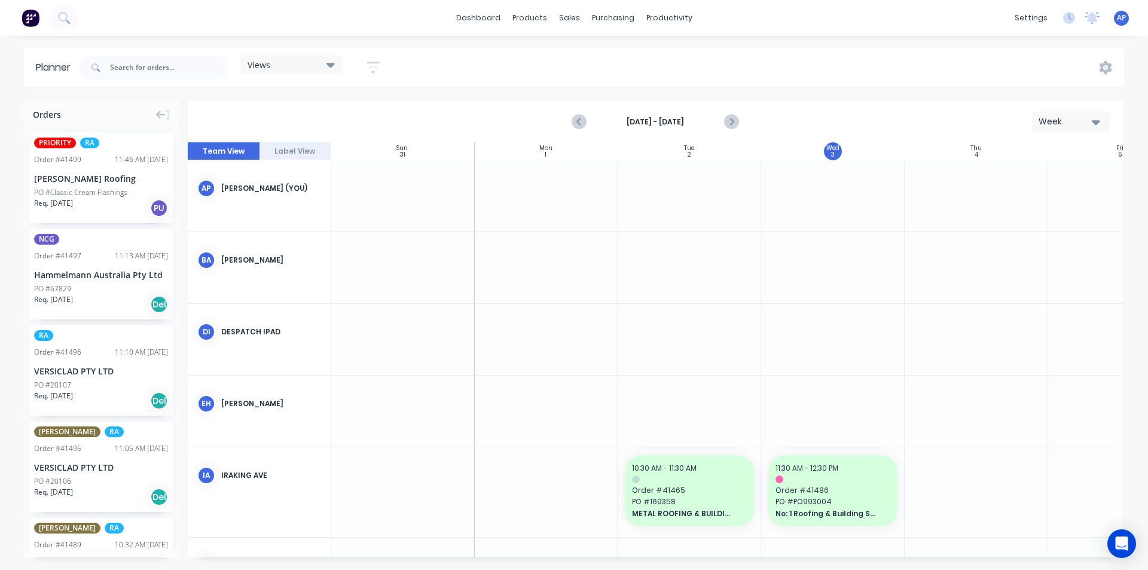
click at [379, 67] on icon "button" at bounding box center [373, 67] width 13 height 15
click at [355, 115] on button "Show/Hide users" at bounding box center [317, 112] width 111 height 18
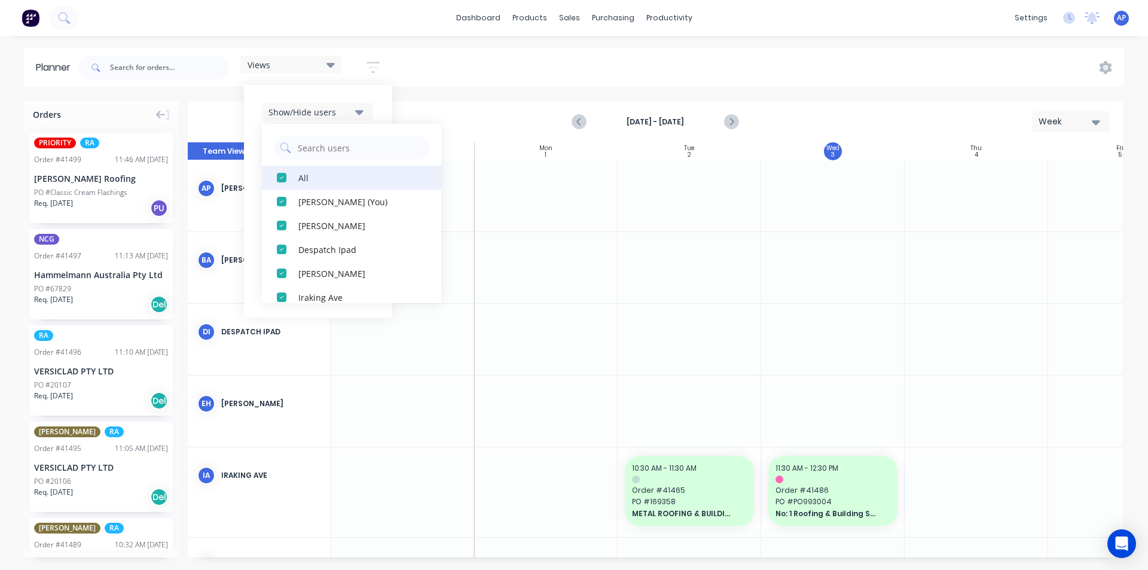
click at [310, 181] on div "All" at bounding box center [358, 177] width 120 height 13
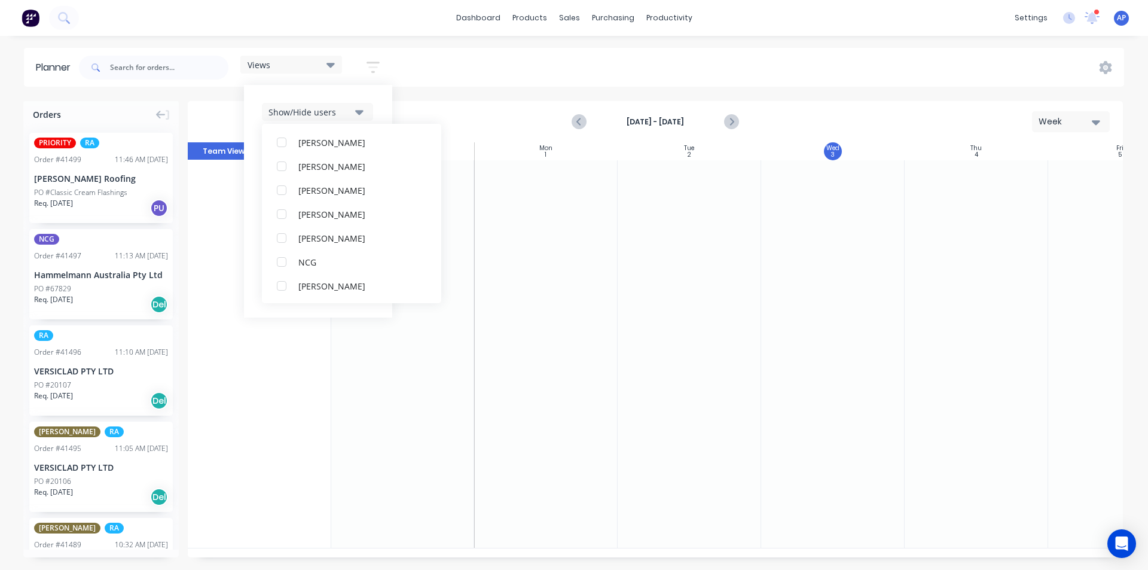
scroll to position [239, 0]
click at [316, 260] on button "RA AM Team" at bounding box center [351, 249] width 179 height 24
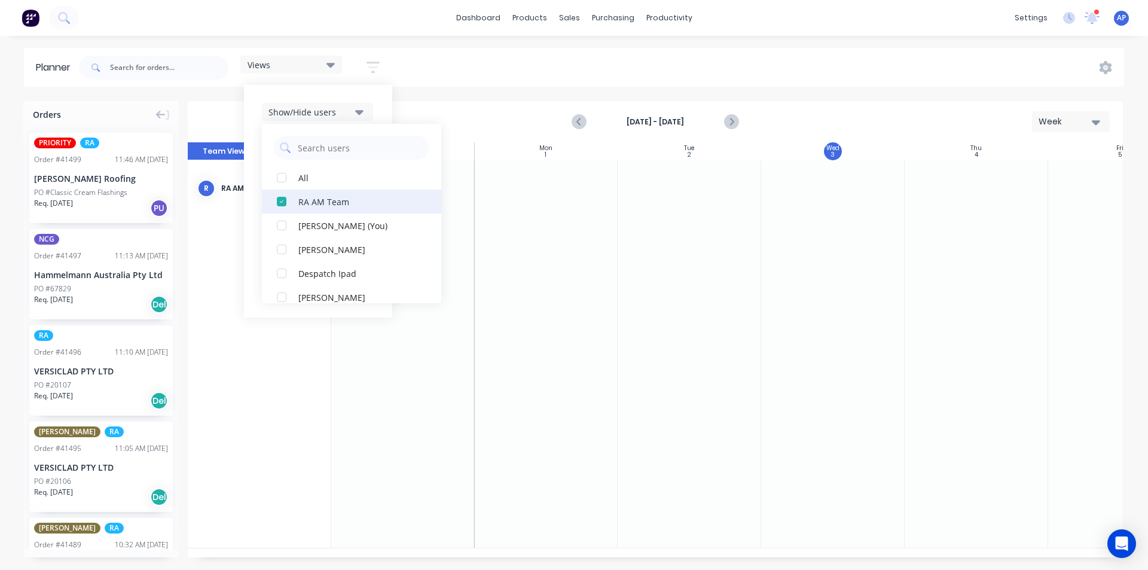
click at [286, 205] on div "button" at bounding box center [282, 202] width 24 height 24
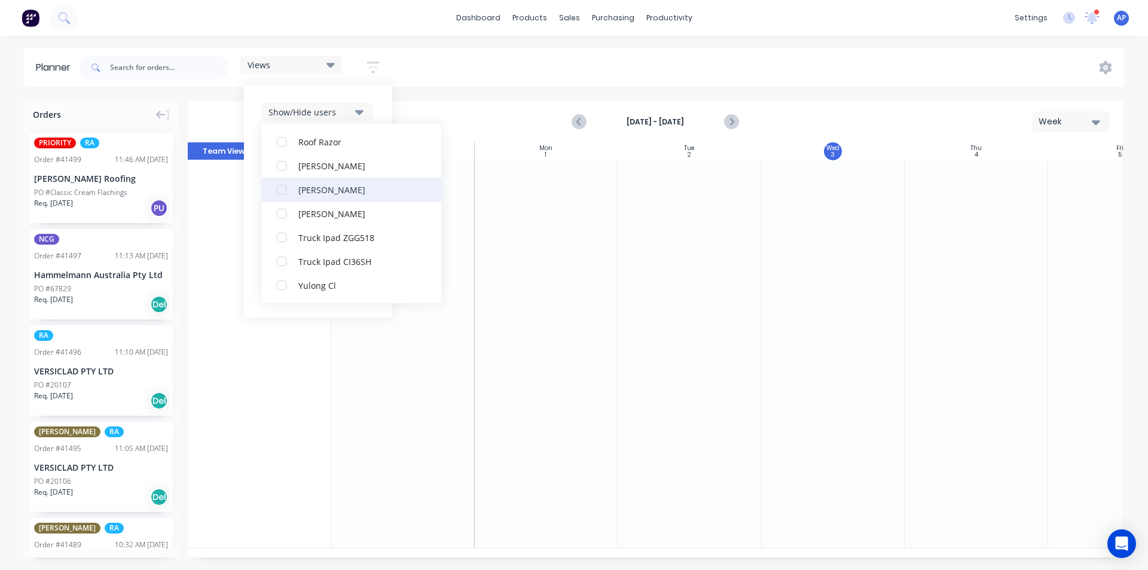
scroll to position [335, 0]
click at [322, 187] on button "RA PM Team" at bounding box center [351, 178] width 179 height 24
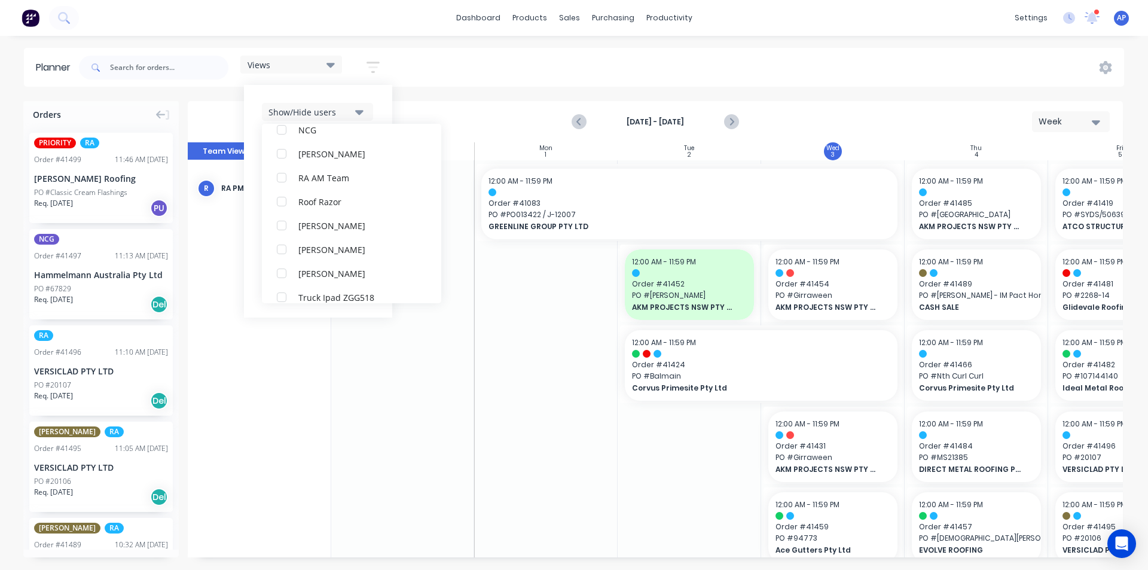
scroll to position [24, 0]
click at [512, 72] on div "Views Save new view None (Default) edit Iraking edit [PERSON_NAME] edit [PERSON…" at bounding box center [601, 68] width 1048 height 36
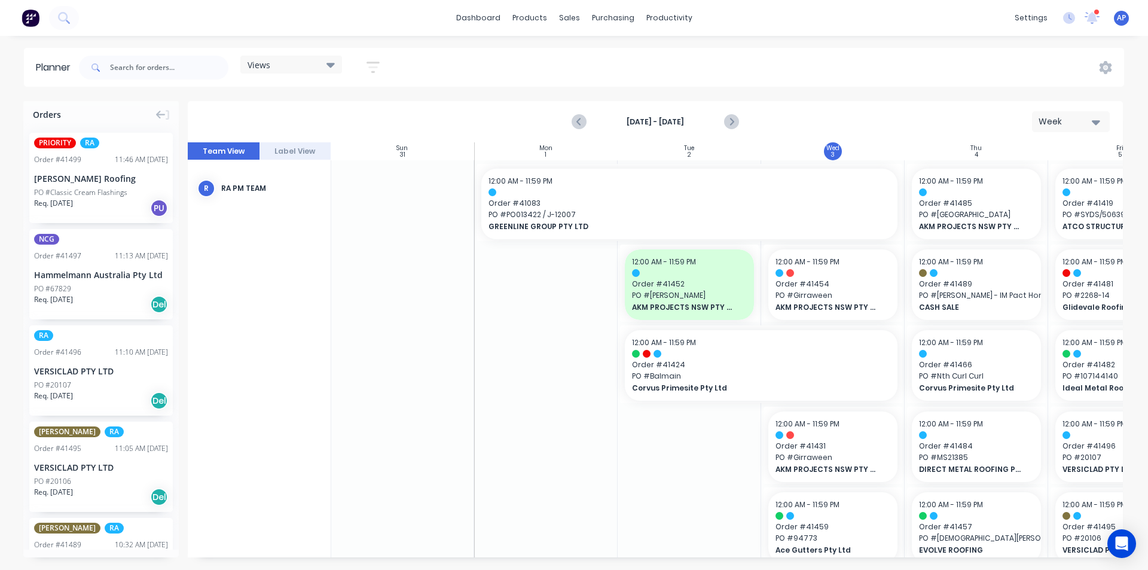
click at [383, 68] on button "button" at bounding box center [373, 67] width 38 height 23
click at [347, 117] on div "Show/Hide users" at bounding box center [309, 112] width 83 height 13
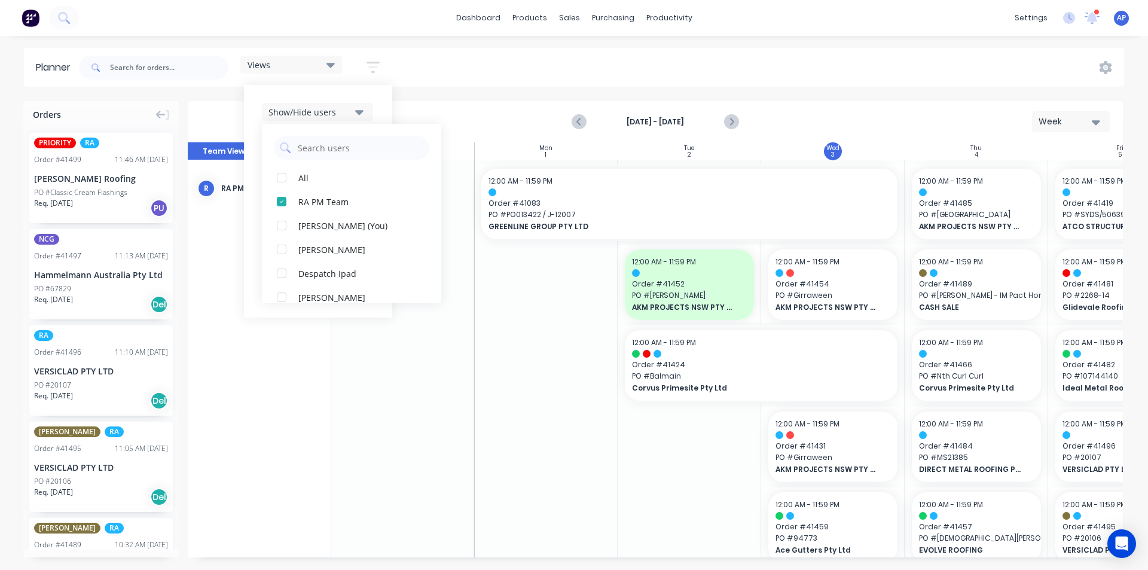
click at [389, 102] on div "Show/Hide users All RA PM Team [PERSON_NAME] (You) [PERSON_NAME] Despatch Ipad …" at bounding box center [318, 201] width 148 height 233
click at [362, 147] on icon "button" at bounding box center [359, 148] width 8 height 5
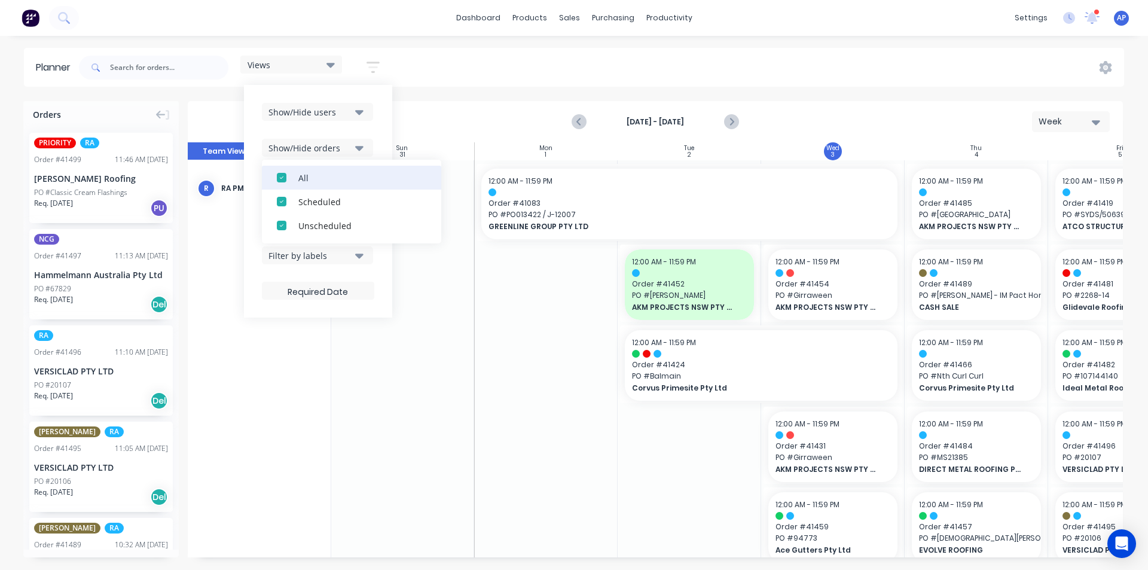
click at [318, 181] on div "All" at bounding box center [358, 177] width 120 height 13
click at [345, 222] on div "Unscheduled" at bounding box center [358, 225] width 120 height 13
click at [381, 140] on div "Show/Hide users Show/Hide orders All Scheduled Unscheduled Filter by status Fil…" at bounding box center [318, 201] width 148 height 233
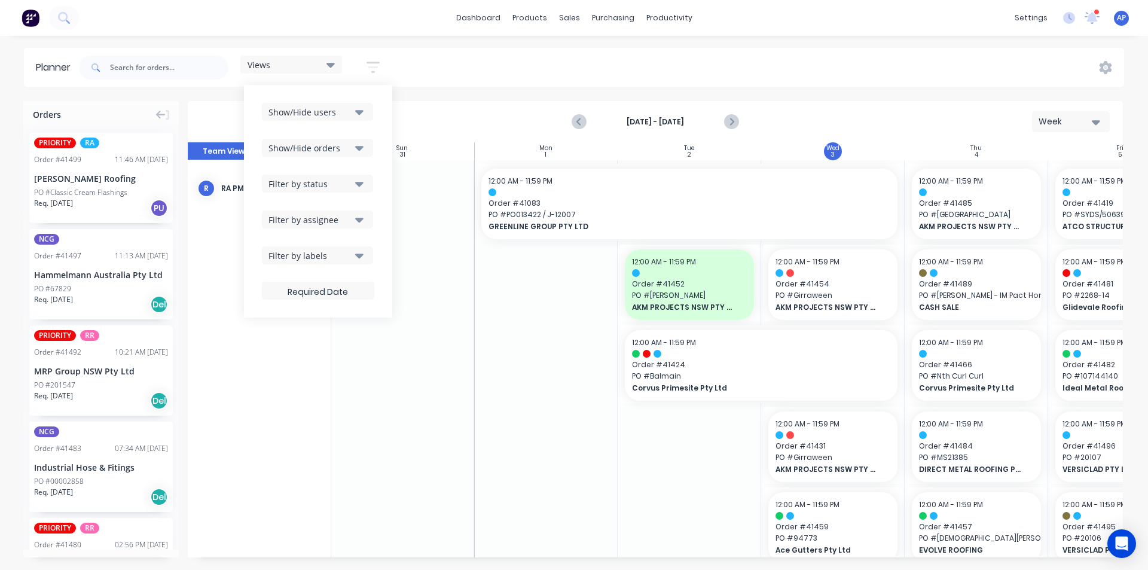
click at [350, 192] on button "Filter by status" at bounding box center [317, 184] width 111 height 18
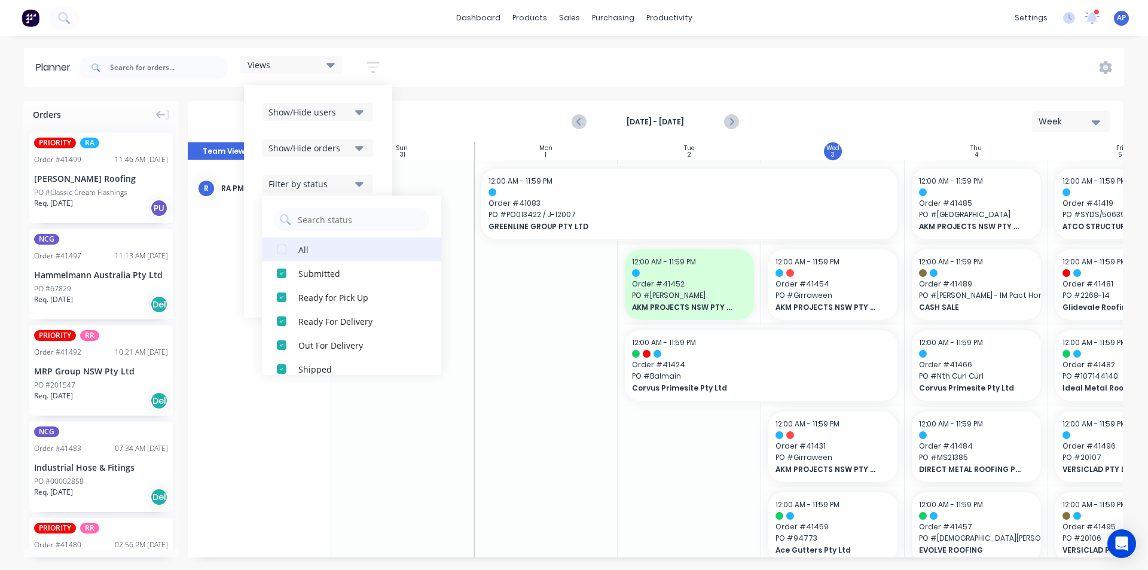
click at [312, 242] on button "All" at bounding box center [351, 249] width 179 height 24
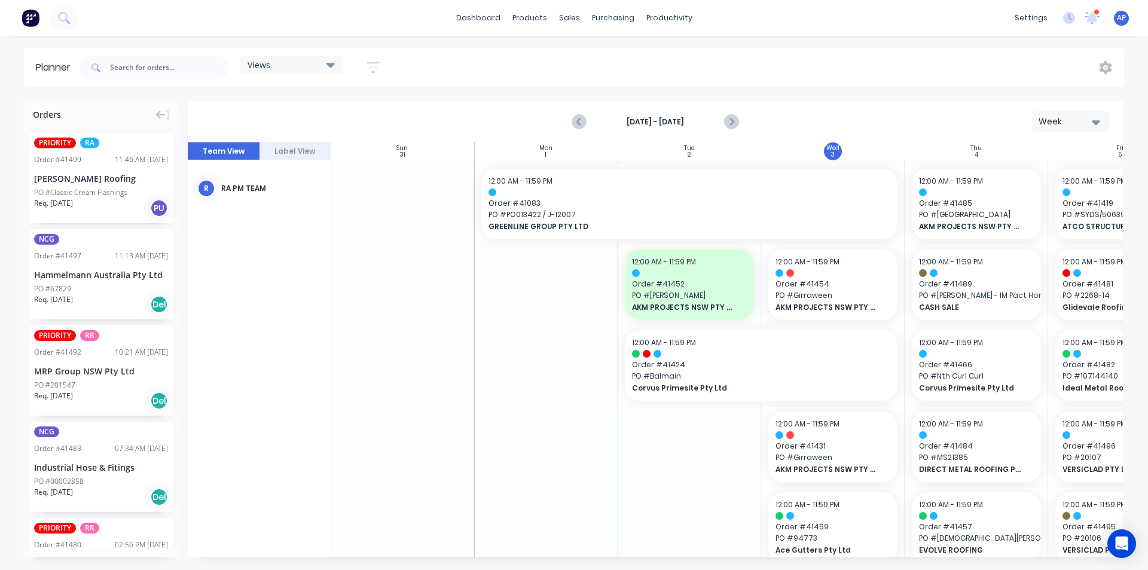
click at [618, 94] on div "Planner Views Save new view None (Default) edit Iraking edit [PERSON_NAME] edit…" at bounding box center [574, 308] width 1148 height 521
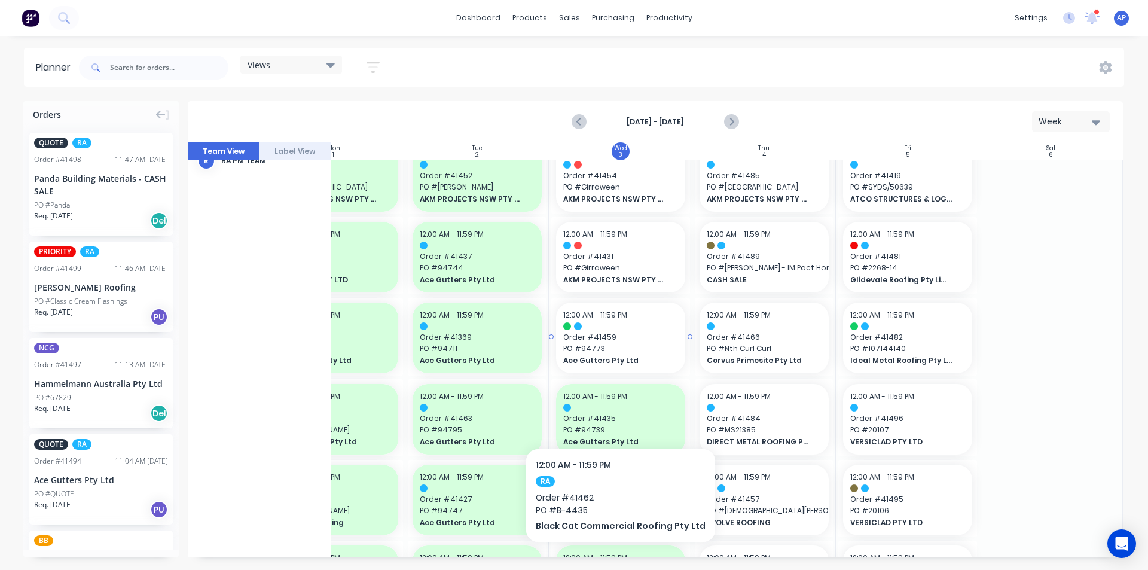
scroll to position [0, 218]
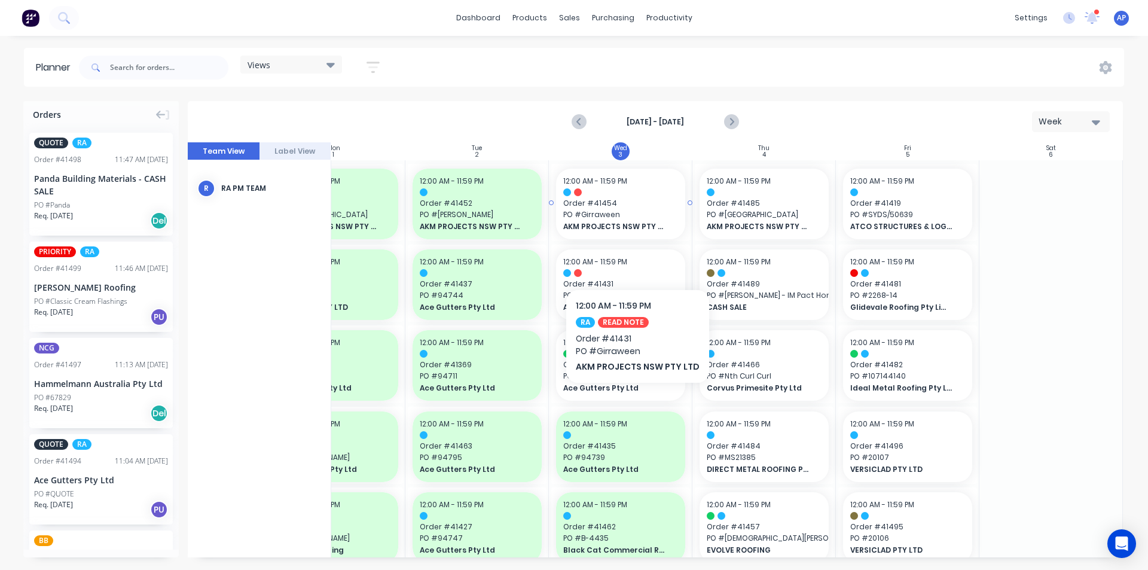
click at [643, 212] on span "PO # Girraween" at bounding box center [620, 214] width 115 height 11
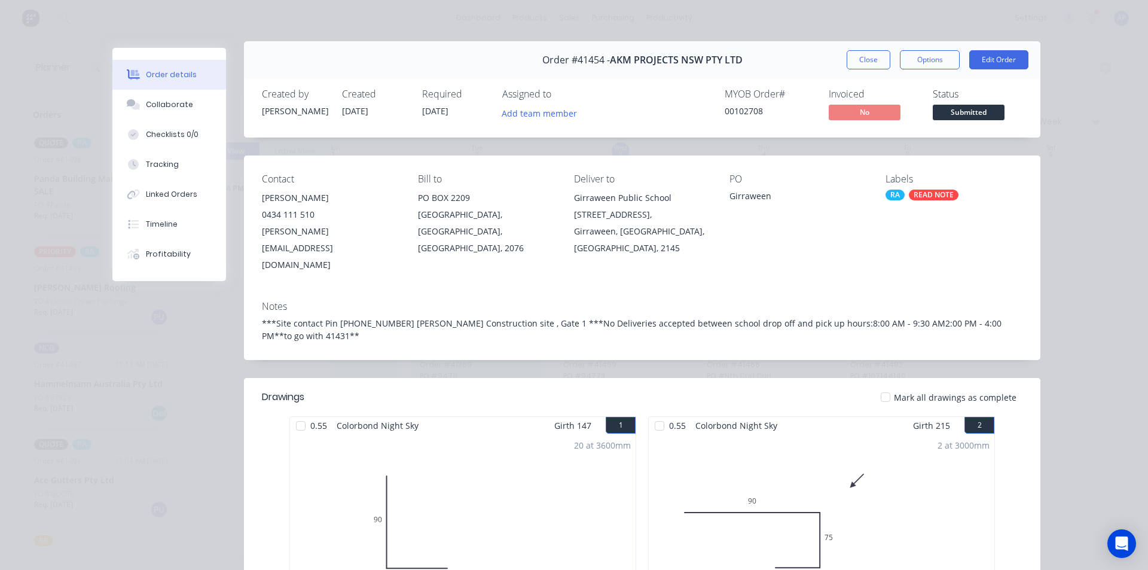
scroll to position [0, 0]
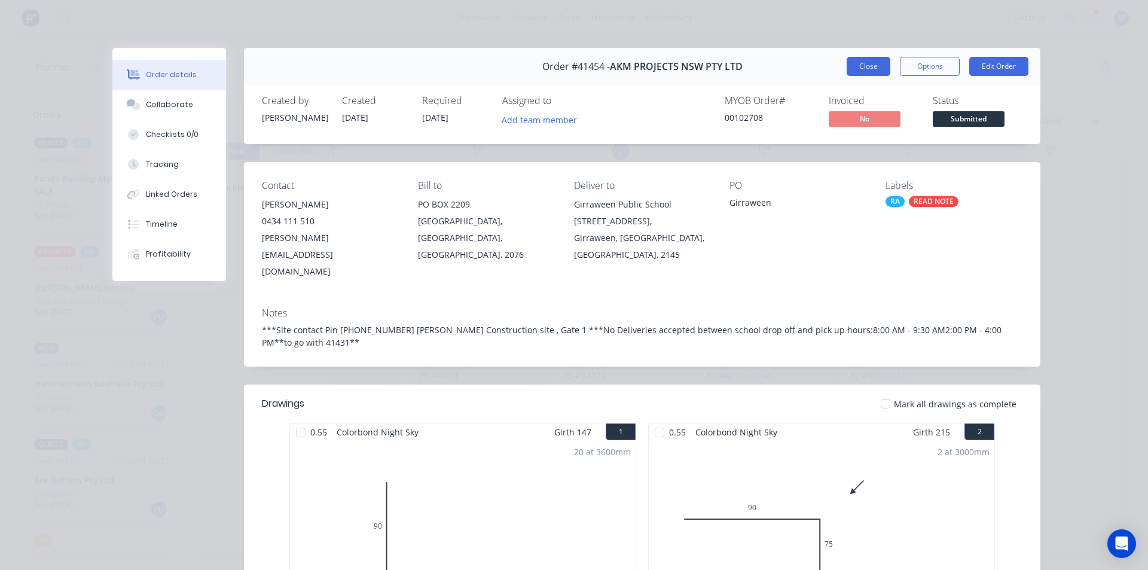
click at [847, 68] on button "Close" at bounding box center [869, 66] width 44 height 19
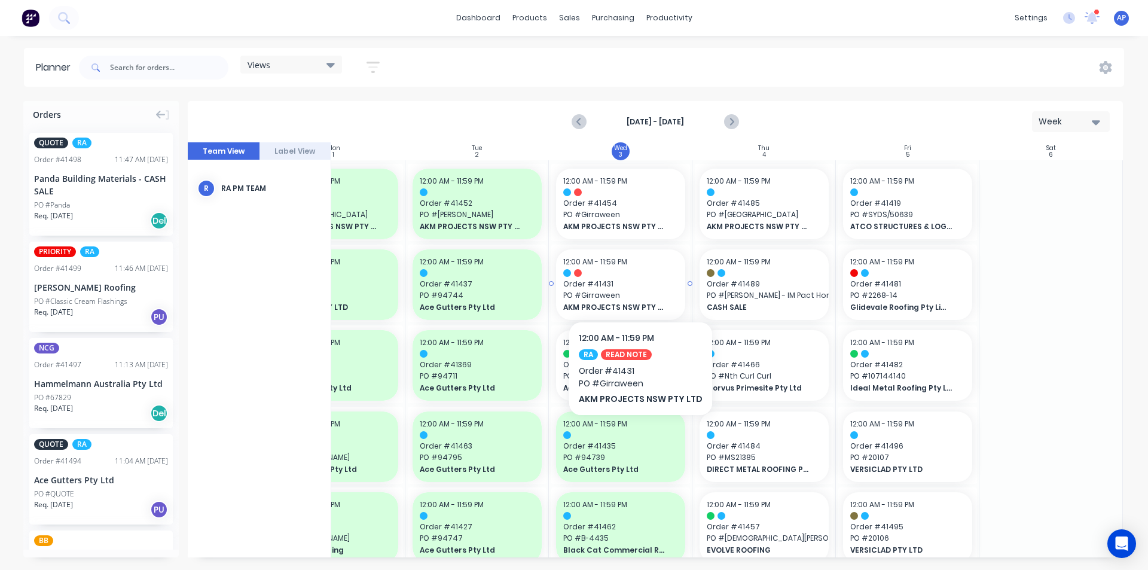
click at [637, 285] on span "Order # 41431" at bounding box center [620, 284] width 115 height 11
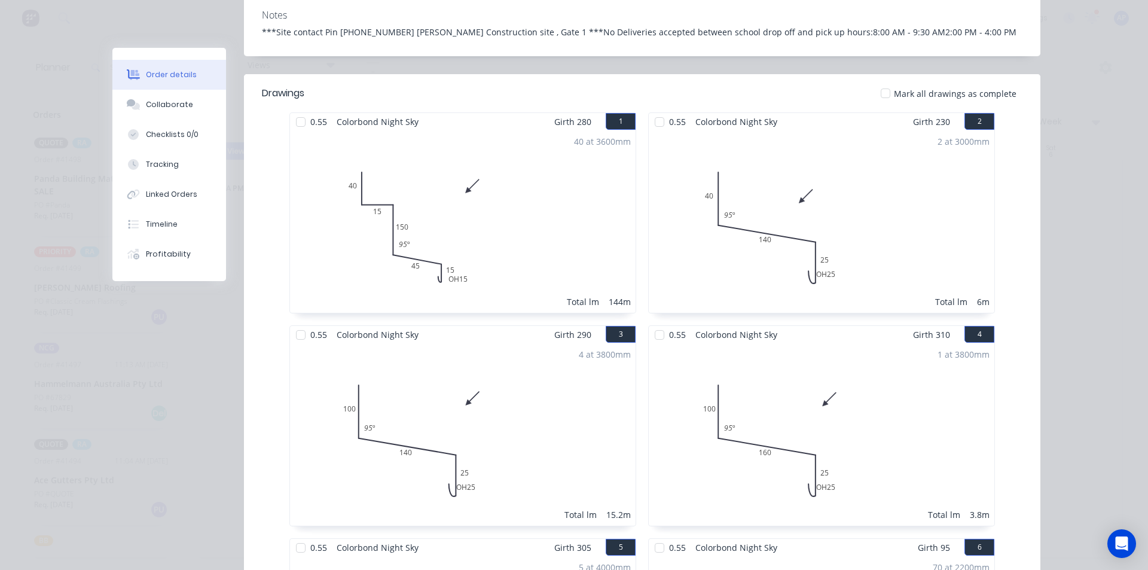
scroll to position [299, 0]
drag, startPoint x: 803, startPoint y: 255, endPoint x: 780, endPoint y: 214, distance: 46.6
drag, startPoint x: 780, startPoint y: 214, endPoint x: 738, endPoint y: 252, distance: 57.2
click at [738, 252] on div "2 at 3000mm Total lm 6m" at bounding box center [822, 220] width 346 height 182
click at [168, 98] on button "Collaborate" at bounding box center [169, 105] width 114 height 30
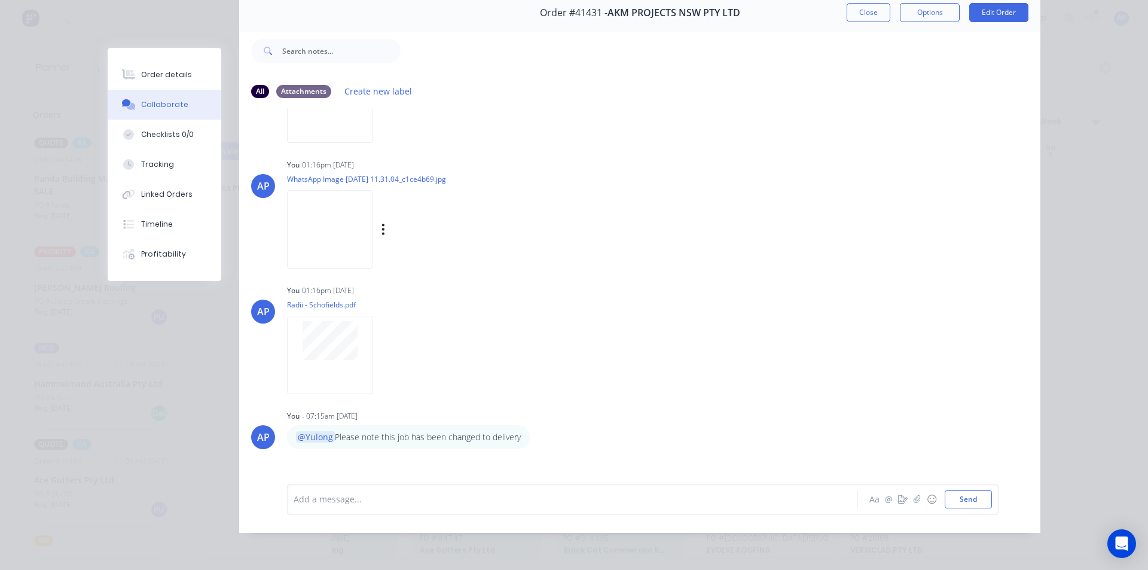
scroll to position [287, 0]
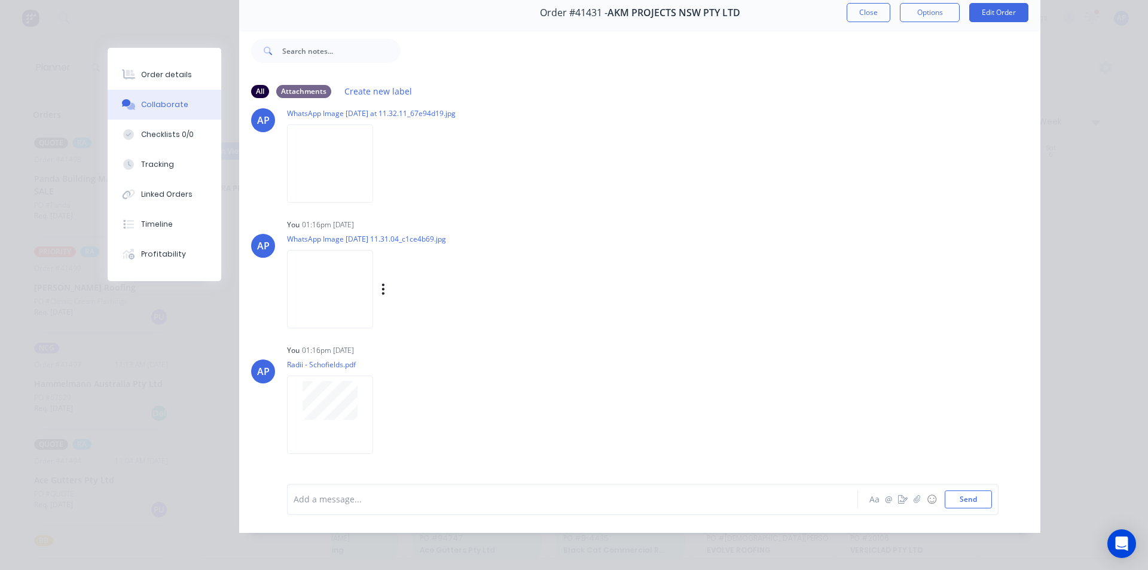
click at [328, 301] on img at bounding box center [330, 289] width 86 height 78
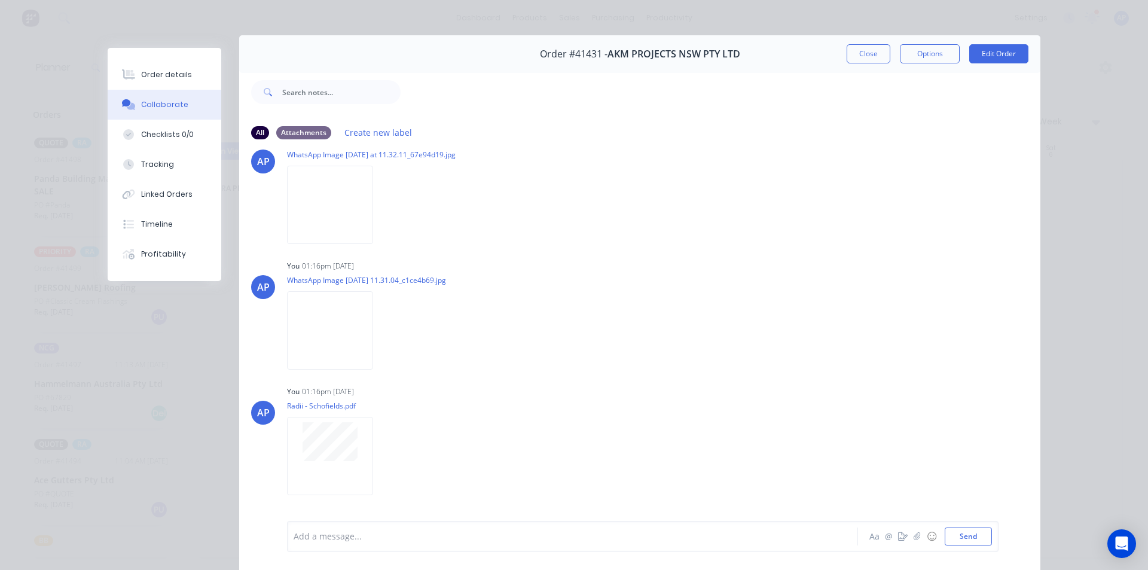
scroll to position [0, 0]
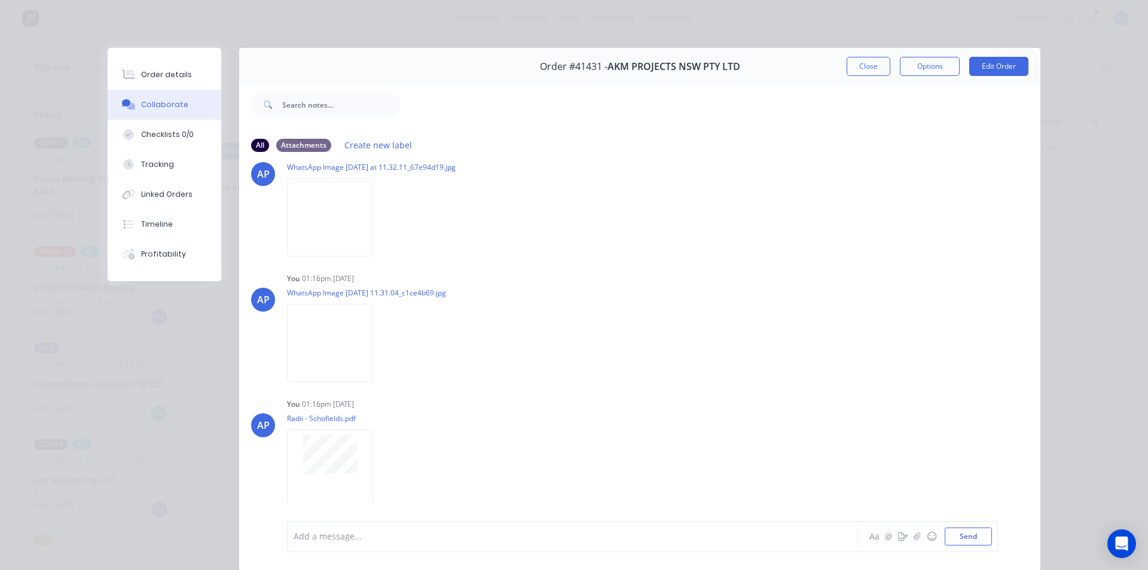
click at [152, 51] on div "Order details Collaborate Checklists 0/0 Tracking Linked Orders Timeline Profit…" at bounding box center [165, 164] width 114 height 233
click at [144, 74] on div "Order details" at bounding box center [166, 74] width 51 height 11
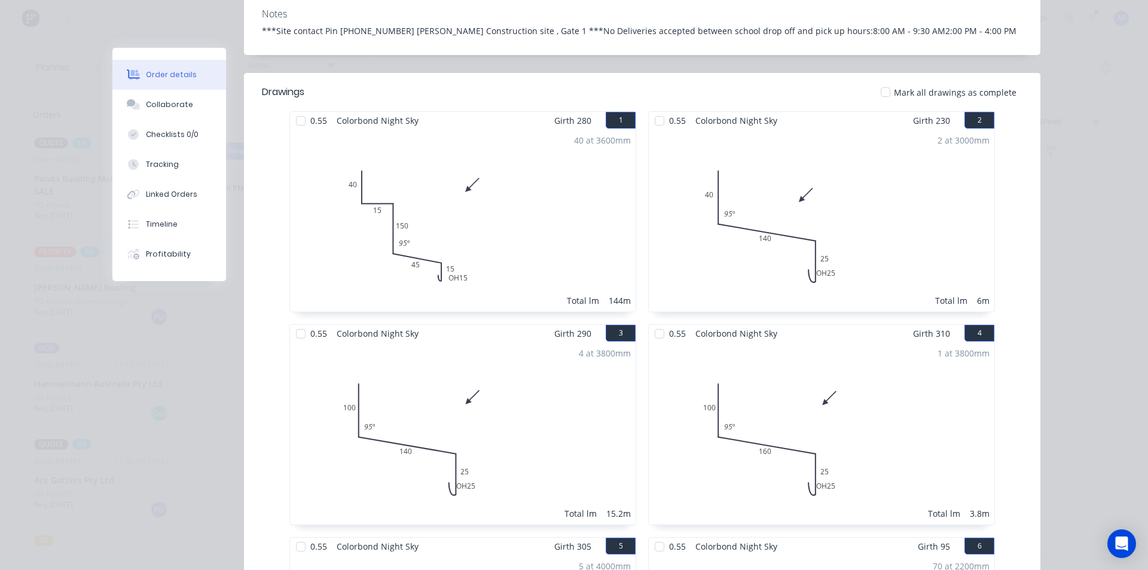
scroll to position [359, 0]
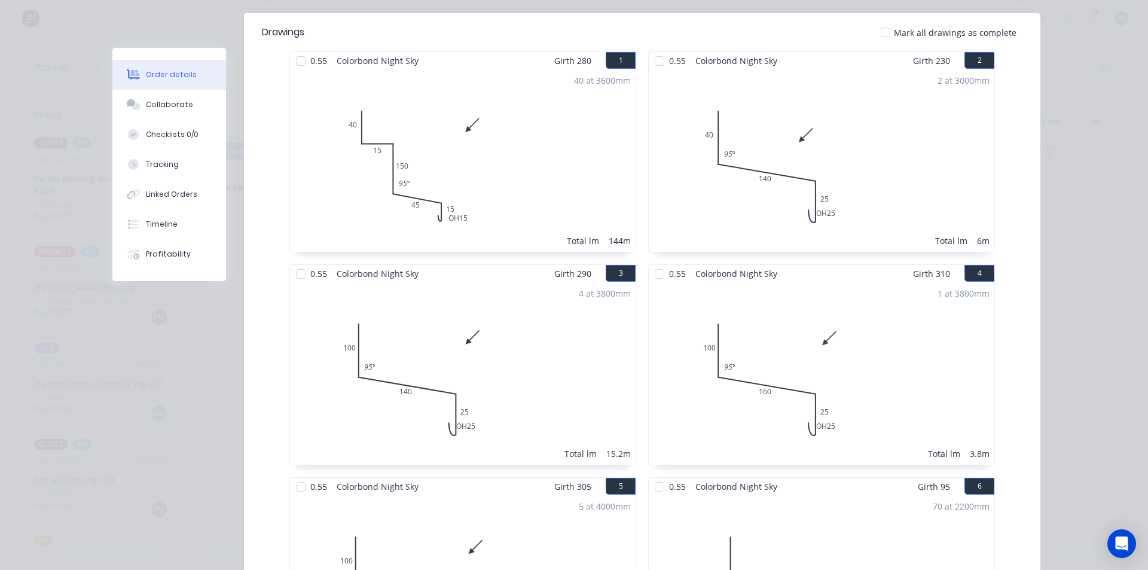
drag, startPoint x: 714, startPoint y: 86, endPoint x: 591, endPoint y: 114, distance: 126.3
click at [591, 114] on div "40 at 3600mm Total lm 144m" at bounding box center [463, 160] width 346 height 182
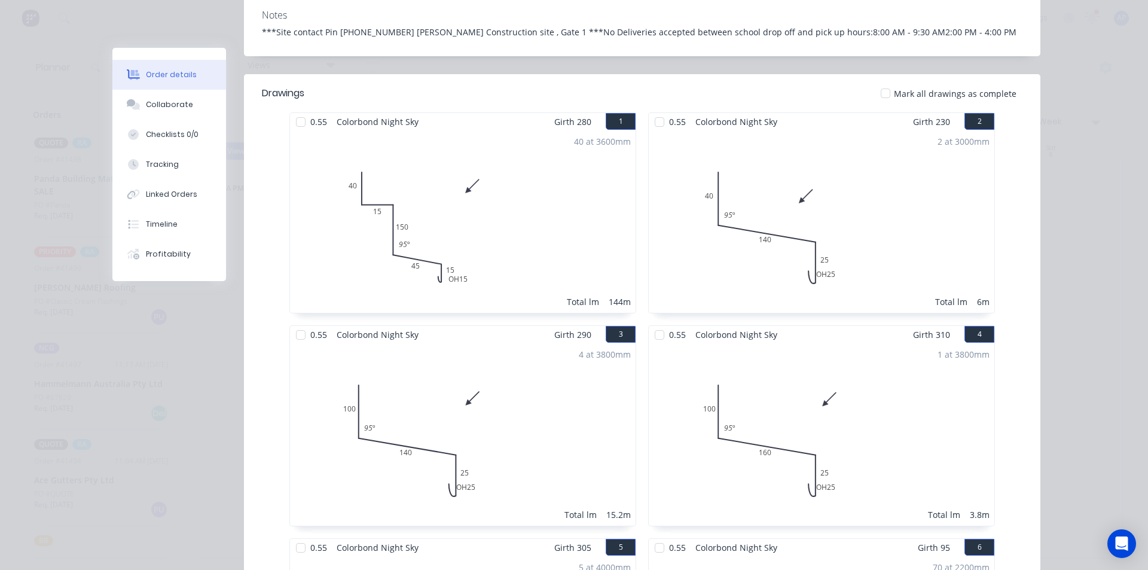
scroll to position [0, 0]
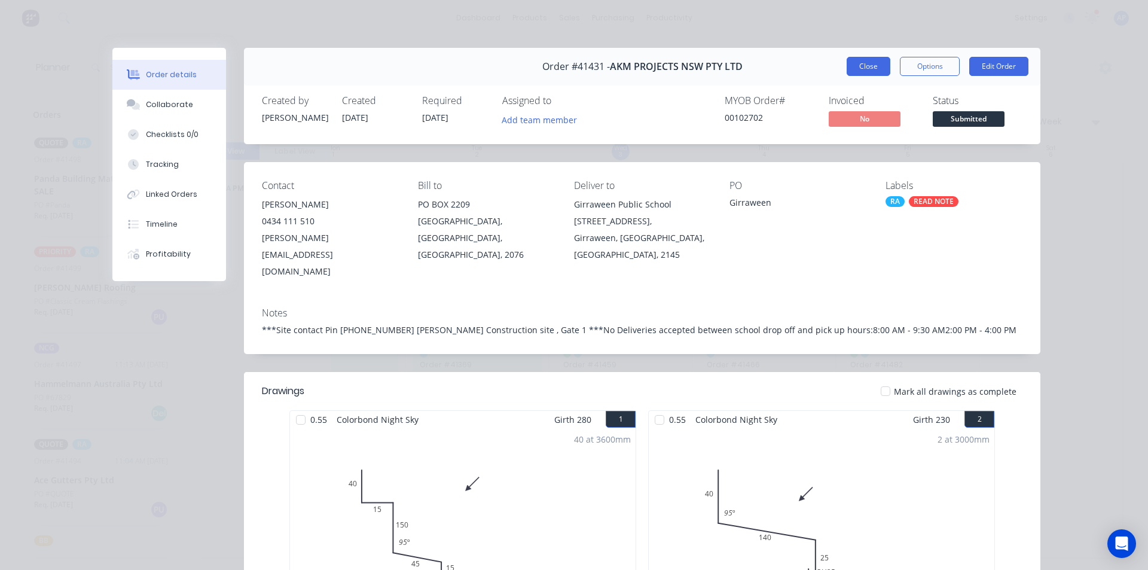
click at [863, 62] on button "Close" at bounding box center [869, 66] width 44 height 19
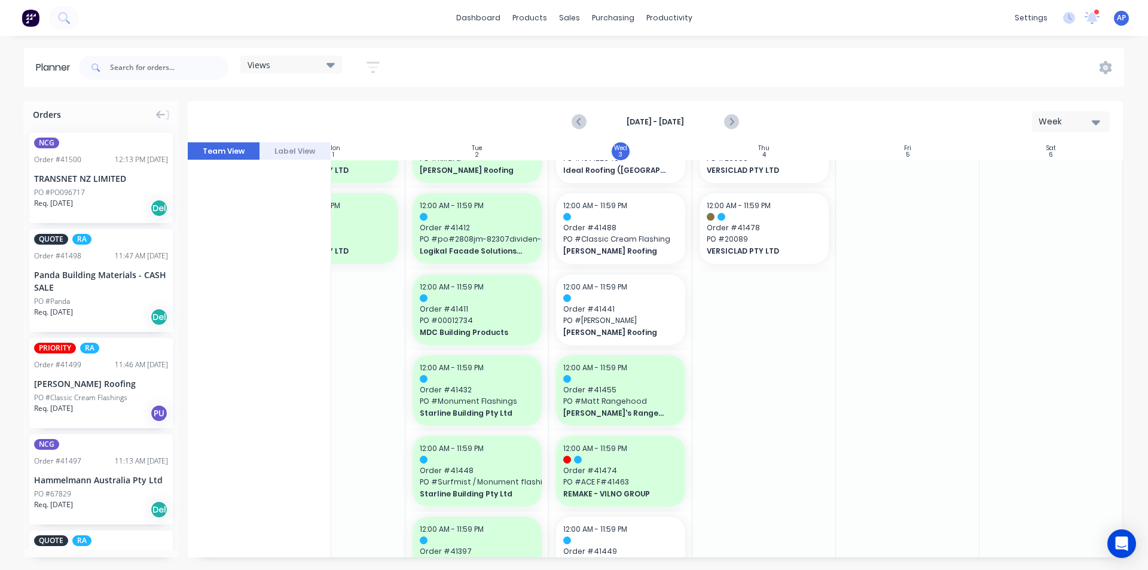
scroll to position [789, 218]
